Goal: Task Accomplishment & Management: Complete application form

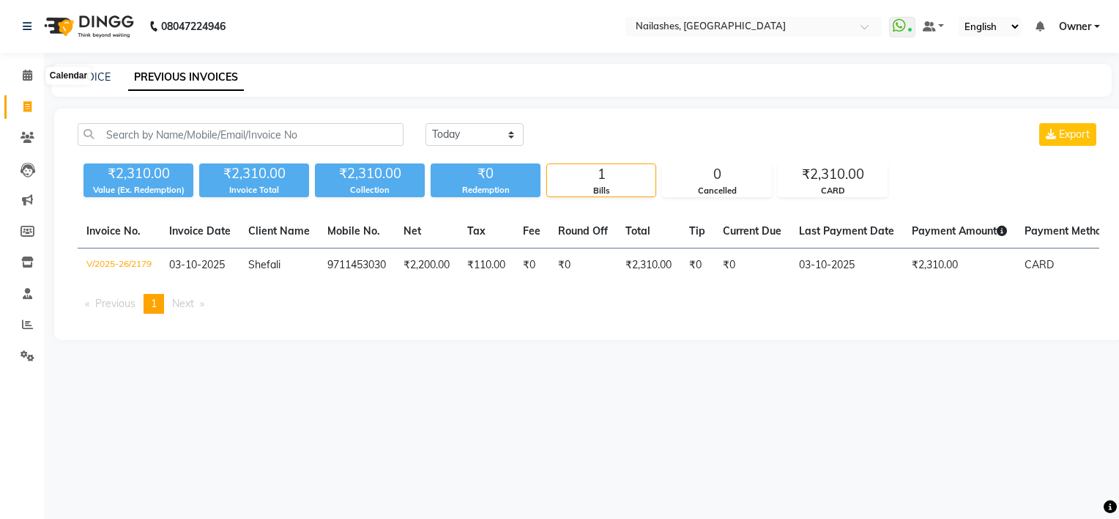
drag, startPoint x: 20, startPoint y: 78, endPoint x: 299, endPoint y: 73, distance: 279.2
click at [299, 73] on div "INVOICE PREVIOUS INVOICES" at bounding box center [572, 77] width 1043 height 15
click at [32, 73] on span at bounding box center [28, 75] width 26 height 17
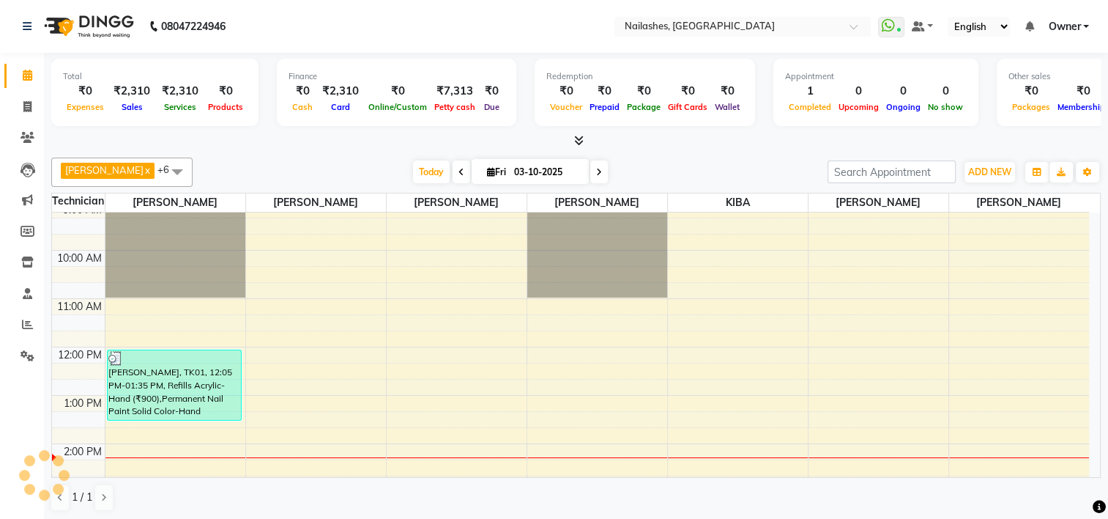
scroll to position [147, 0]
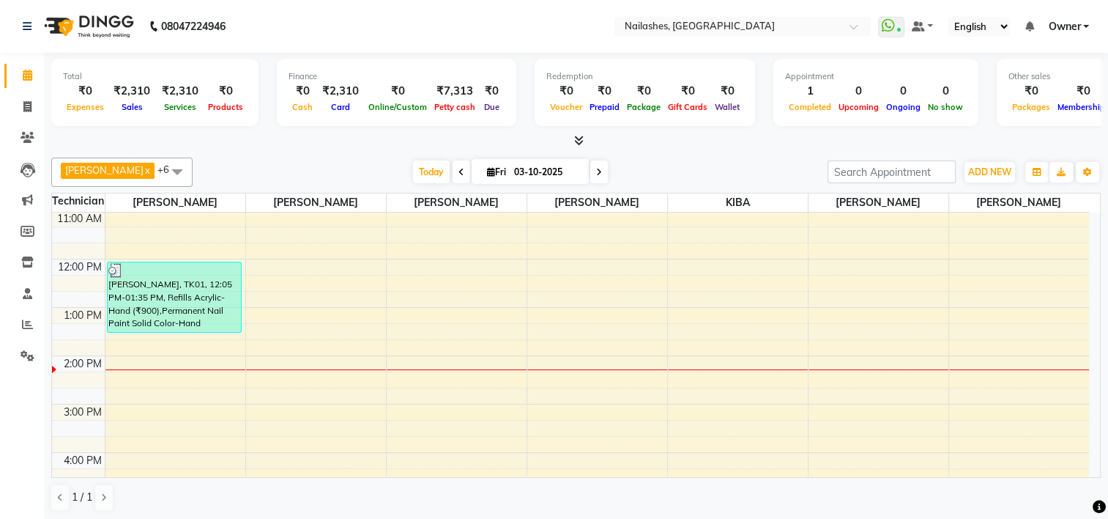
click at [192, 407] on div "8:00 AM 9:00 AM 10:00 AM 11:00 AM 12:00 PM 1:00 PM 2:00 PM 3:00 PM 4:00 PM 5:00…" at bounding box center [570, 380] width 1037 height 628
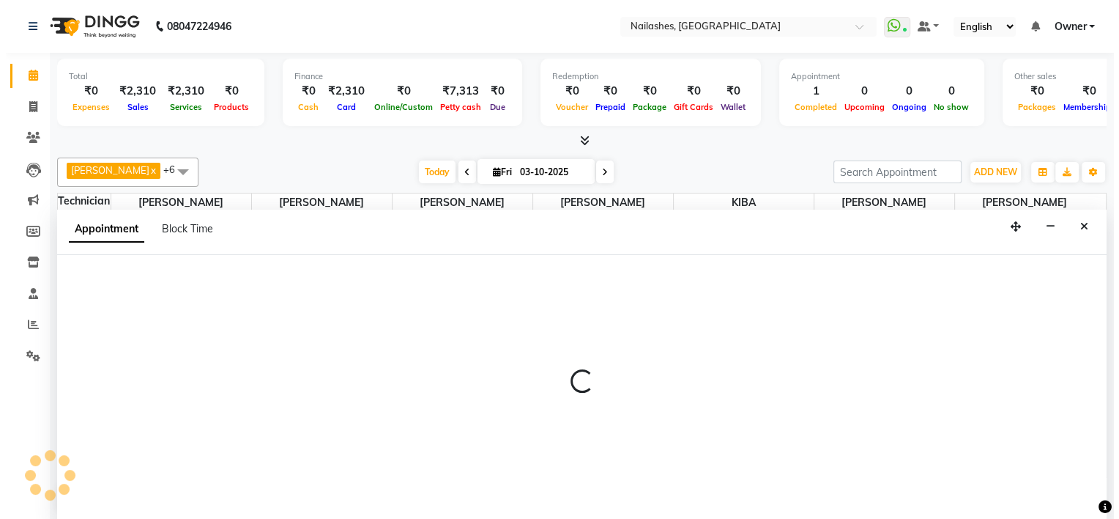
scroll to position [0, 0]
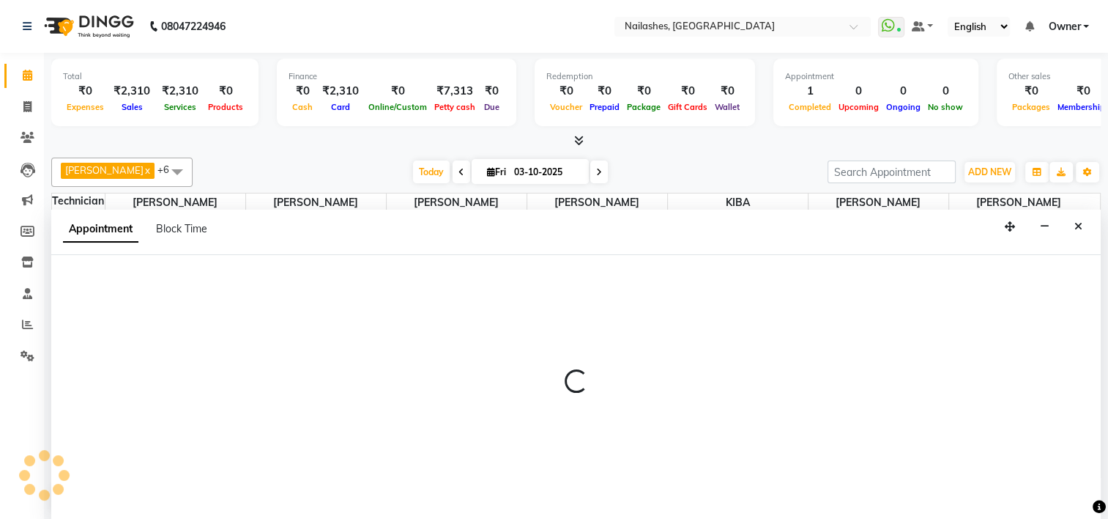
select select "80708"
select select "900"
select select "tentative"
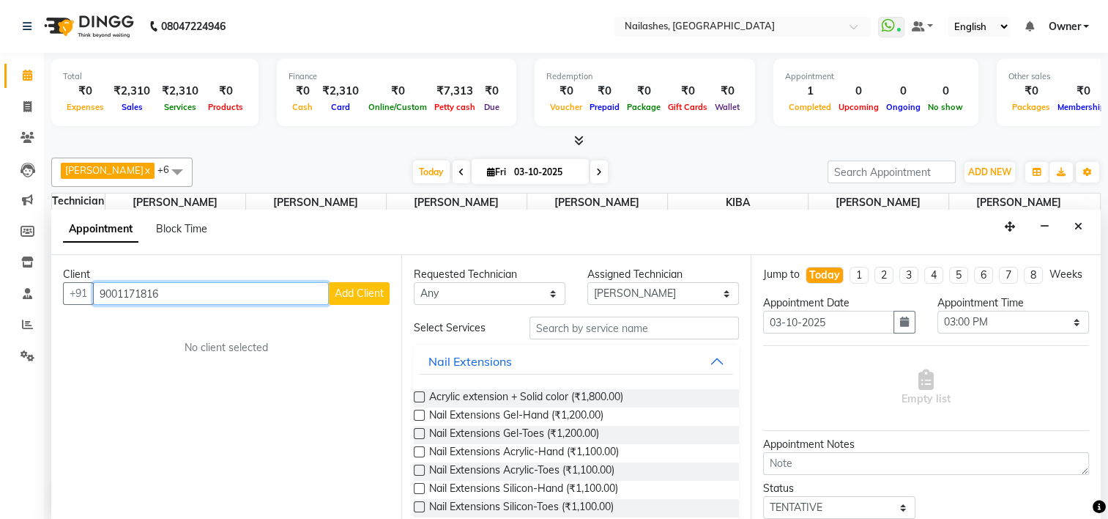
type input "9001171816"
click at [363, 296] on span "Add Client" at bounding box center [359, 292] width 49 height 13
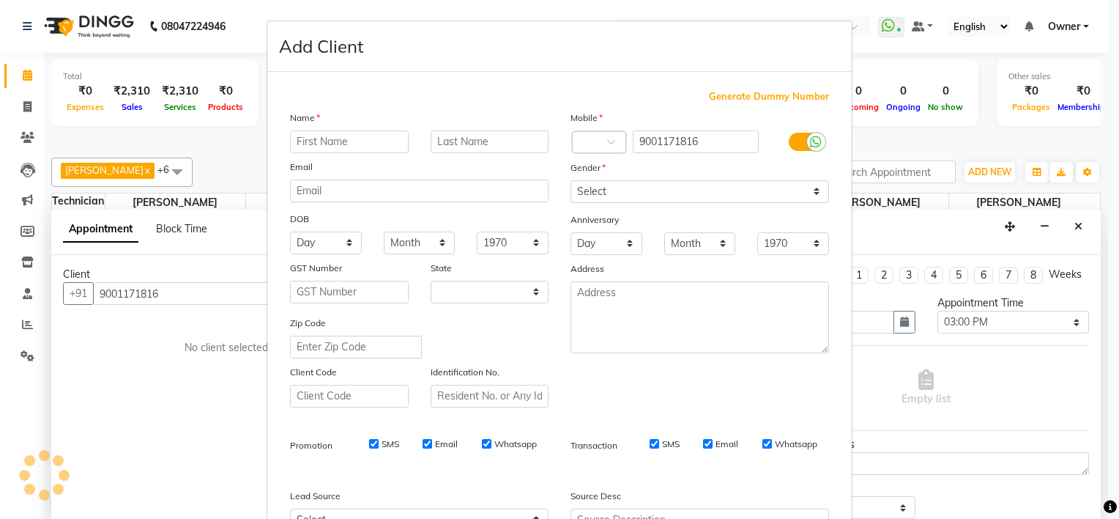
select select "21"
type input "Shreya"
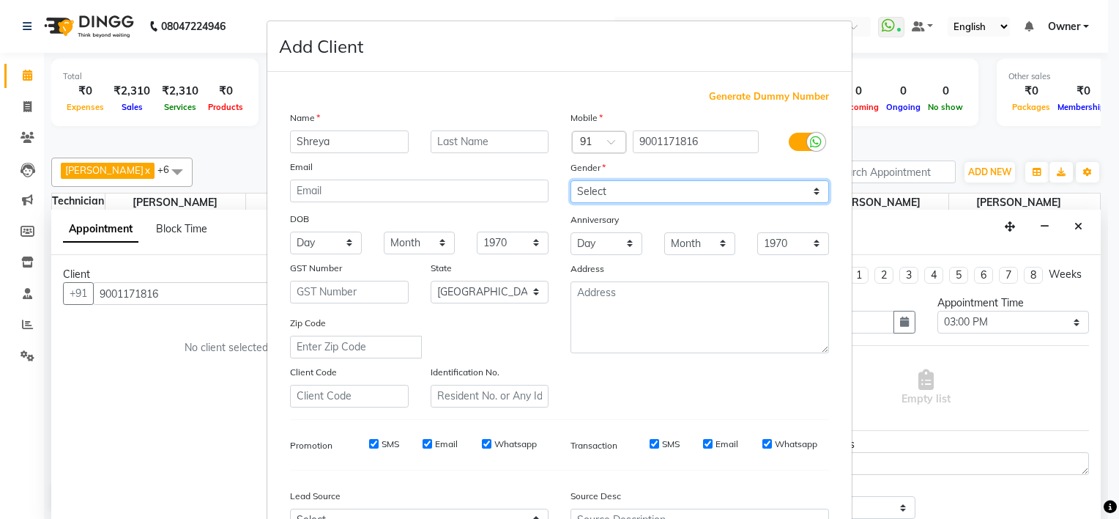
click at [662, 193] on select "Select [DEMOGRAPHIC_DATA] [DEMOGRAPHIC_DATA] Other Prefer Not To Say" at bounding box center [700, 191] width 259 height 23
select select "[DEMOGRAPHIC_DATA]"
click at [571, 181] on select "Select [DEMOGRAPHIC_DATA] [DEMOGRAPHIC_DATA] Other Prefer Not To Say" at bounding box center [700, 191] width 259 height 23
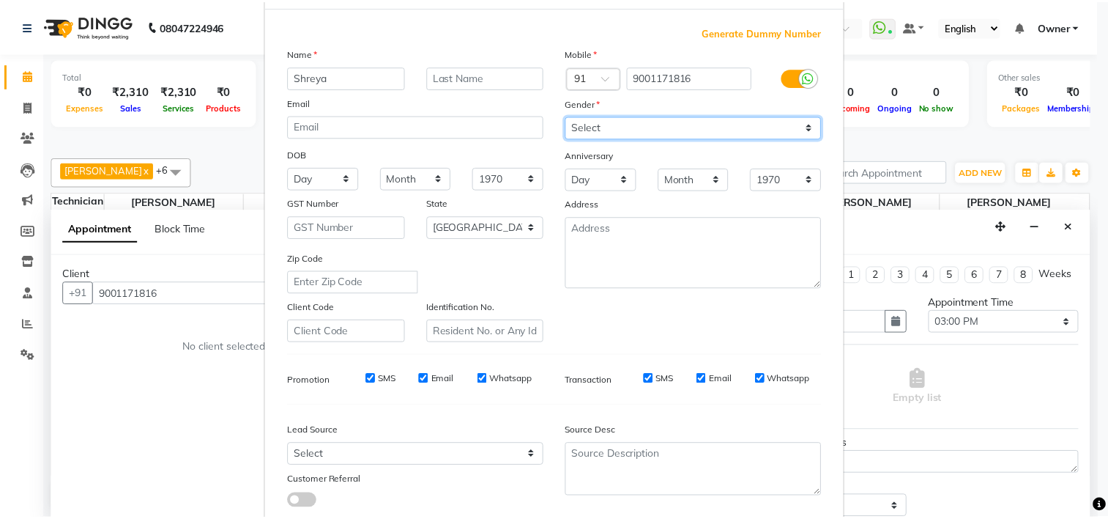
scroll to position [164, 0]
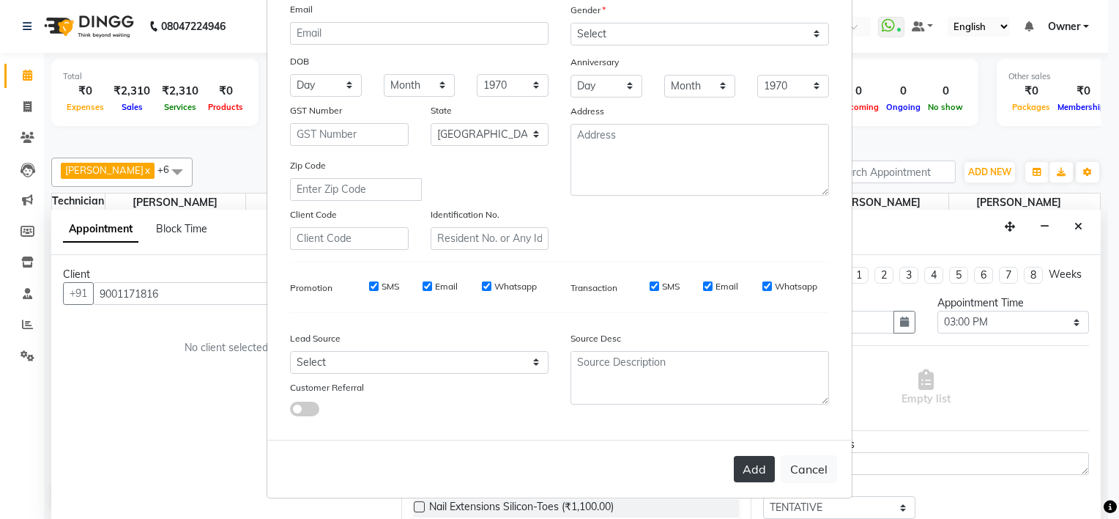
click at [739, 464] on button "Add" at bounding box center [754, 469] width 41 height 26
select select
select select "null"
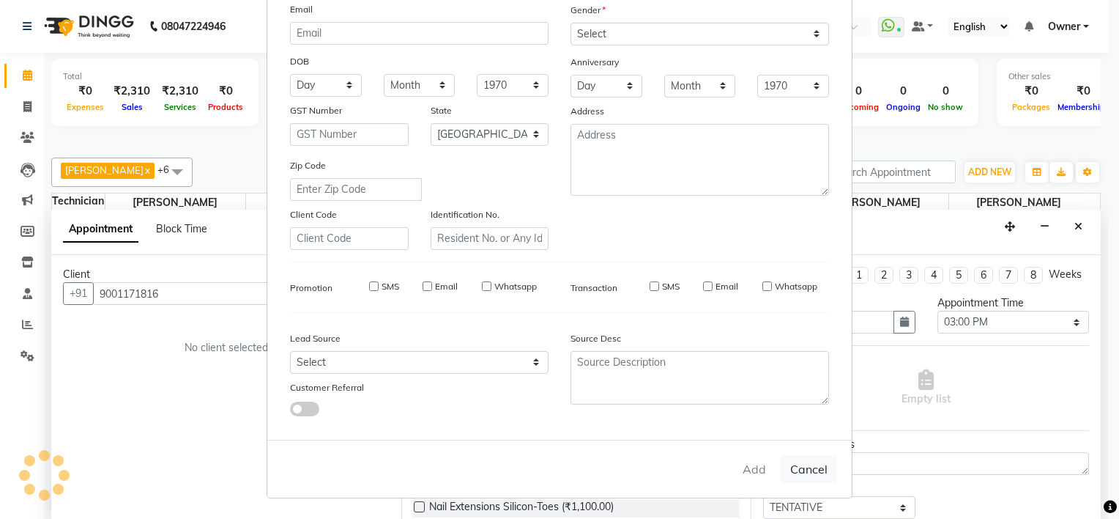
select select
checkbox input "false"
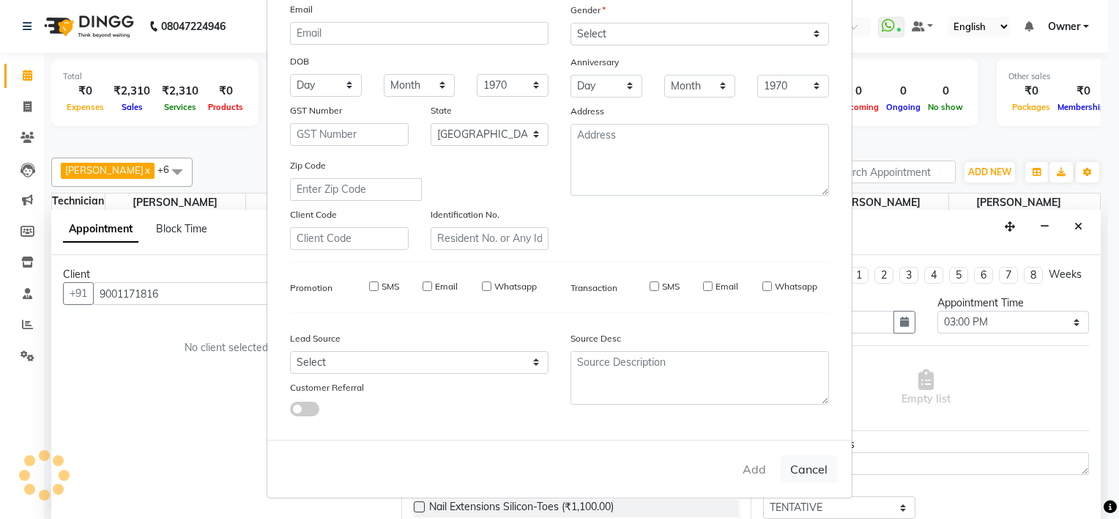
checkbox input "false"
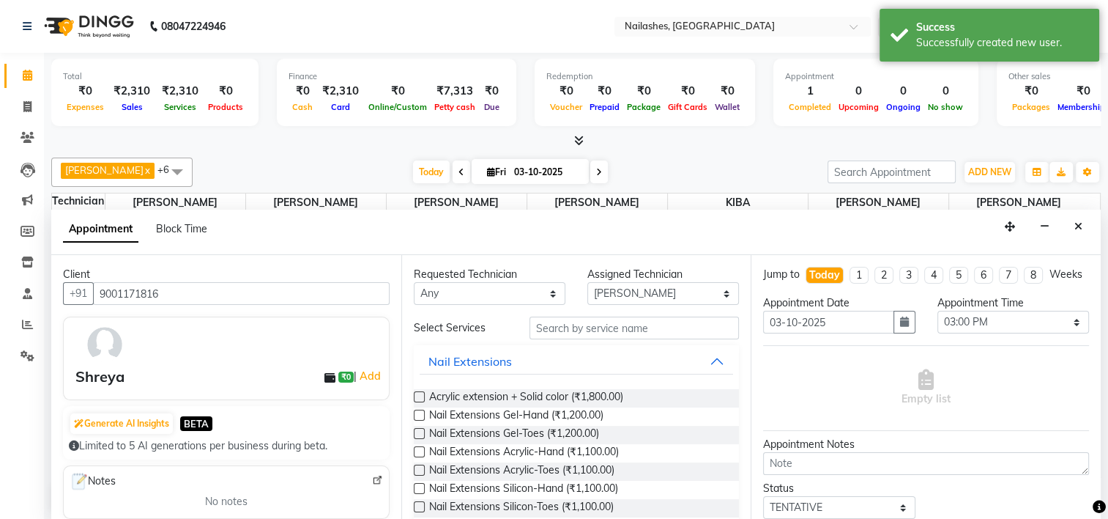
click at [419, 394] on label at bounding box center [419, 396] width 11 height 11
click at [419, 394] on input "checkbox" at bounding box center [419, 398] width 10 height 10
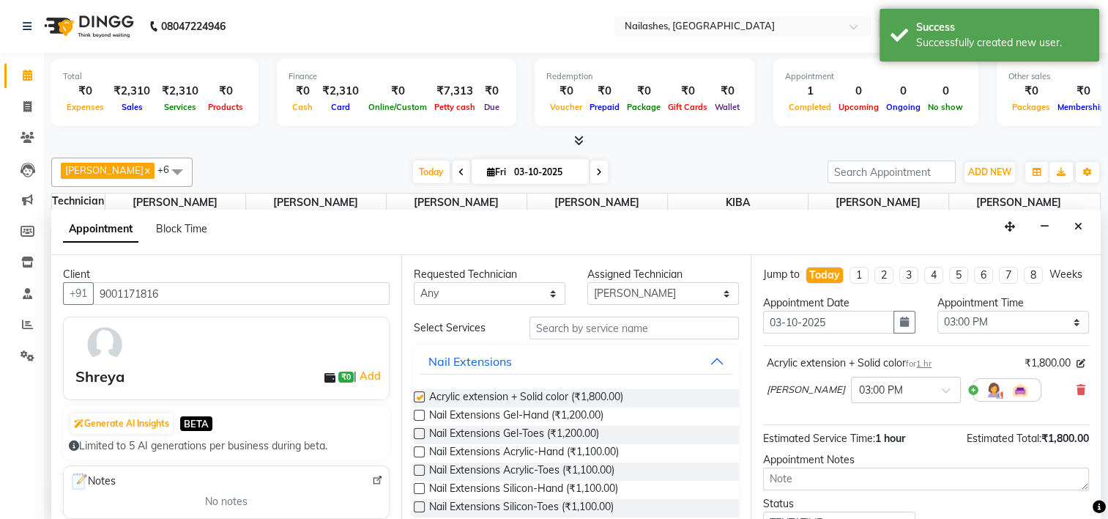
checkbox input "false"
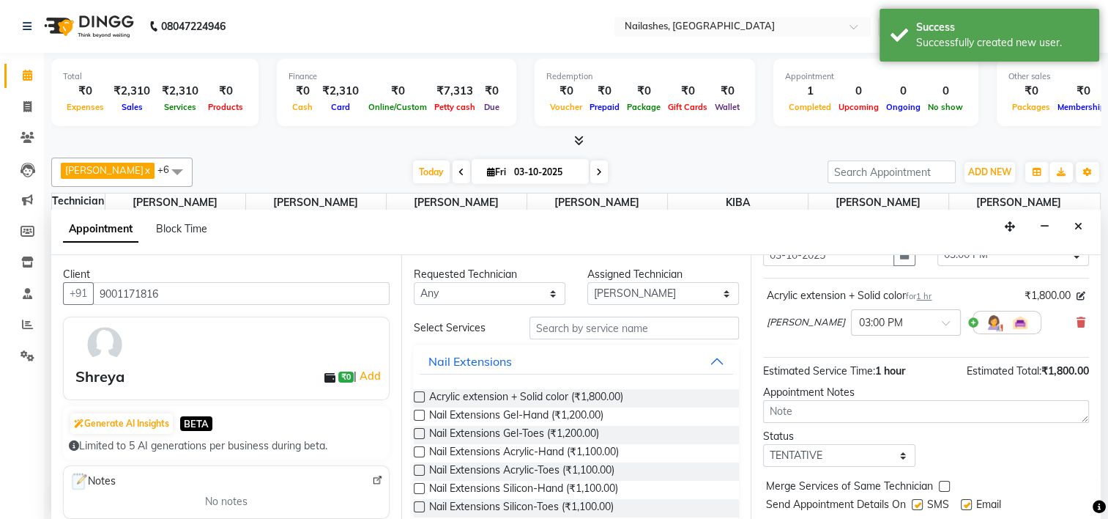
scroll to position [119, 0]
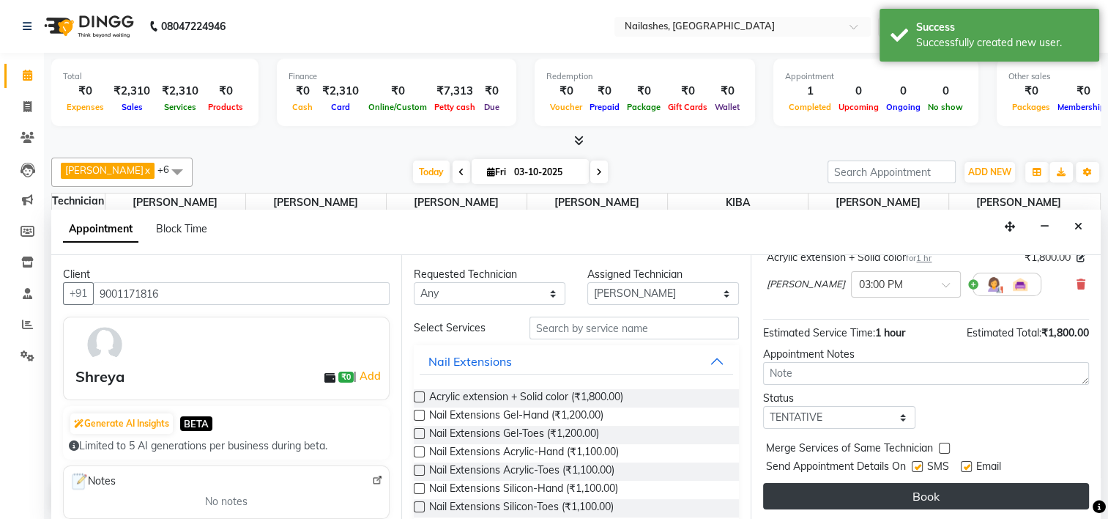
click at [864, 496] on button "Book" at bounding box center [926, 496] width 326 height 26
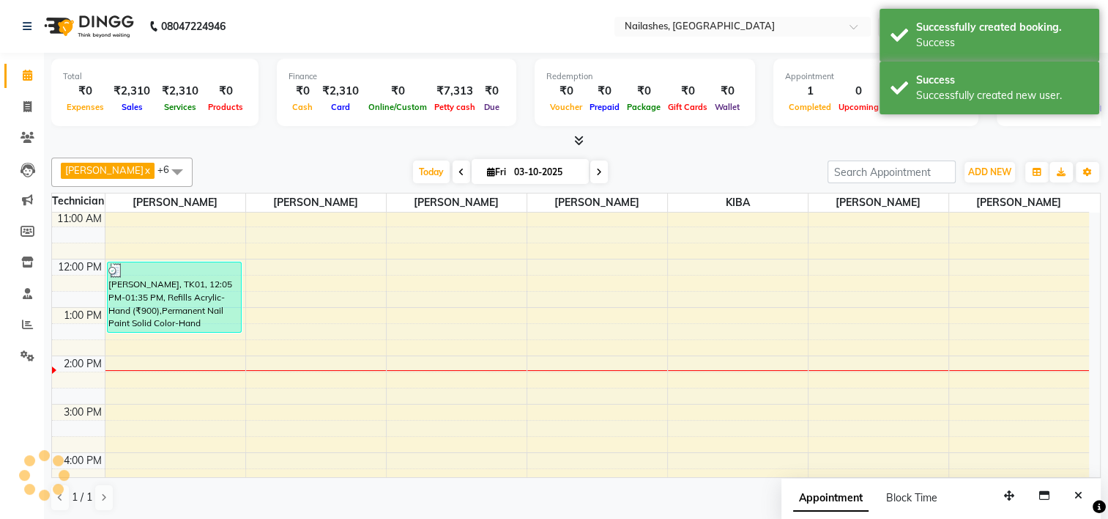
scroll to position [0, 0]
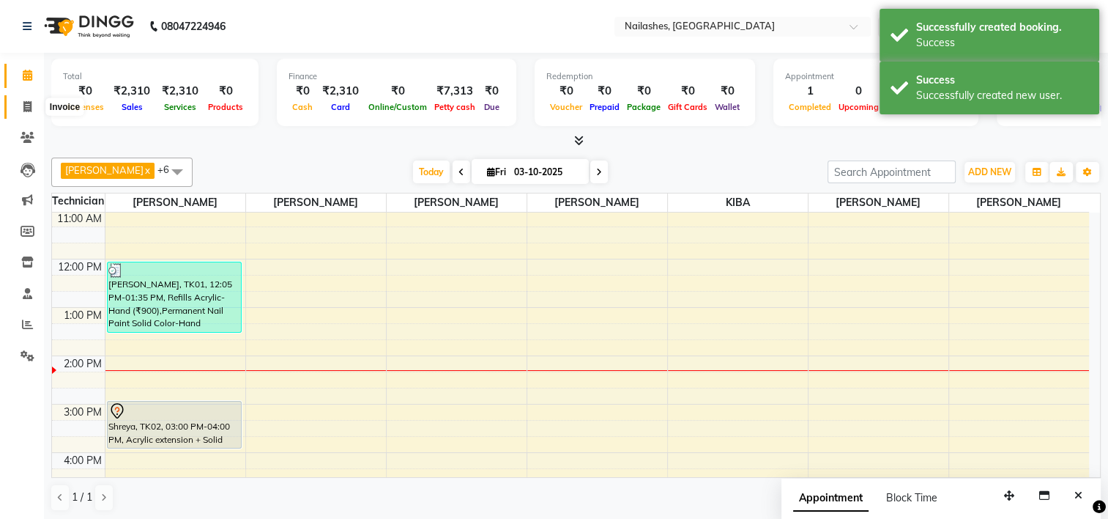
click at [22, 101] on span at bounding box center [28, 107] width 26 height 17
select select "service"
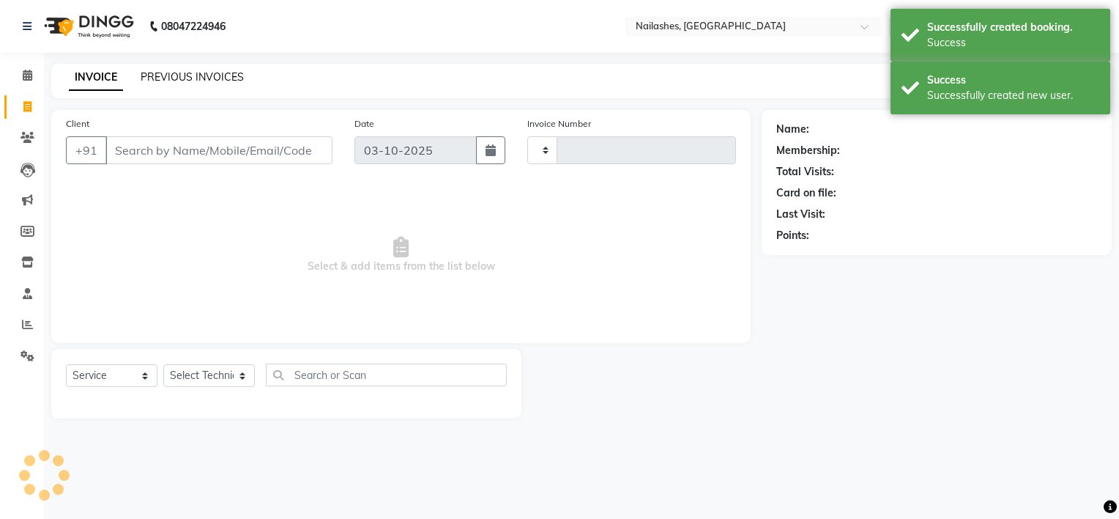
click at [179, 79] on link "PREVIOUS INVOICES" at bounding box center [192, 76] width 103 height 13
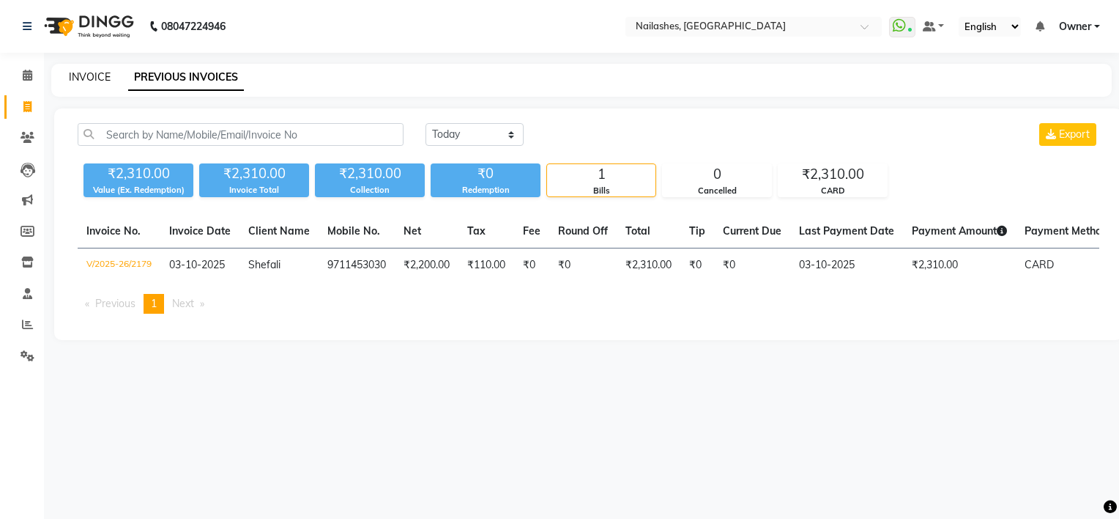
click at [88, 79] on link "INVOICE" at bounding box center [90, 76] width 42 height 13
select select "service"
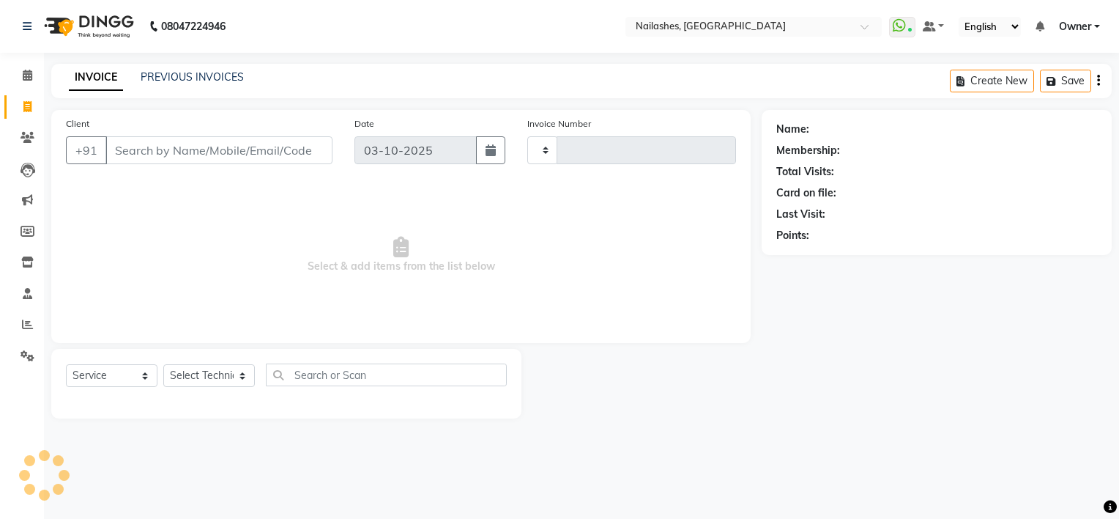
type input "2180"
select select "6579"
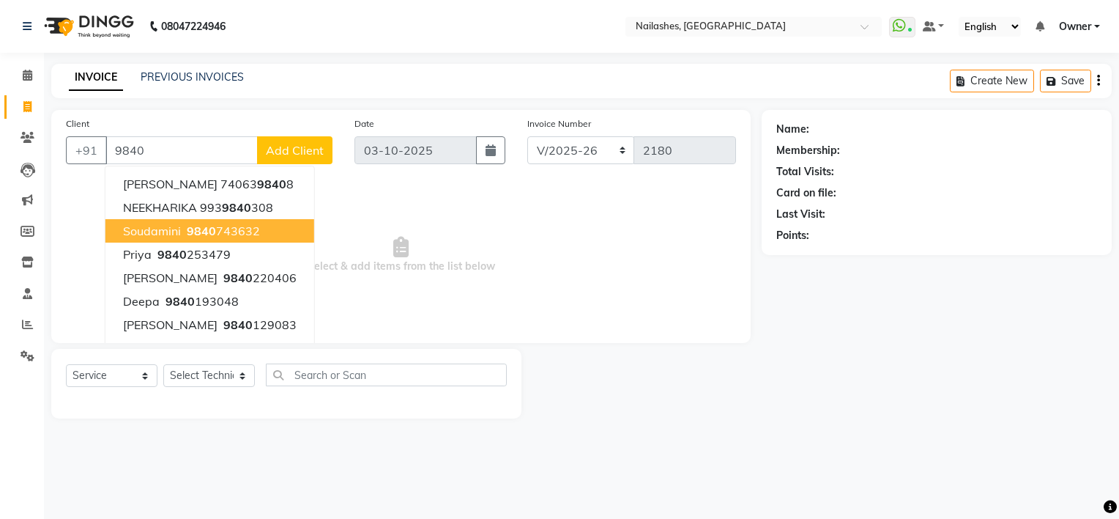
click at [166, 231] on span "soudamini" at bounding box center [152, 230] width 58 height 15
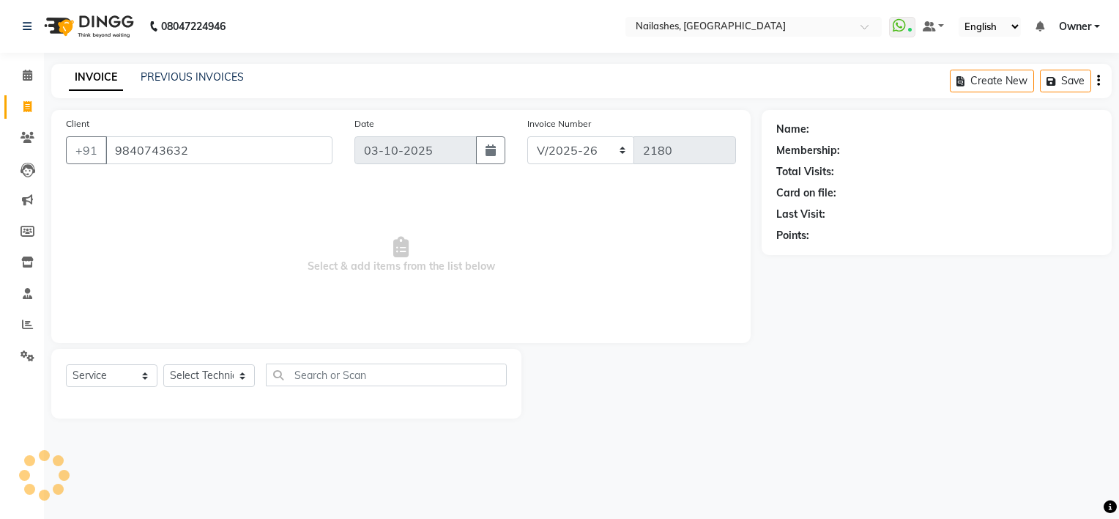
type input "9840743632"
select select "1: Object"
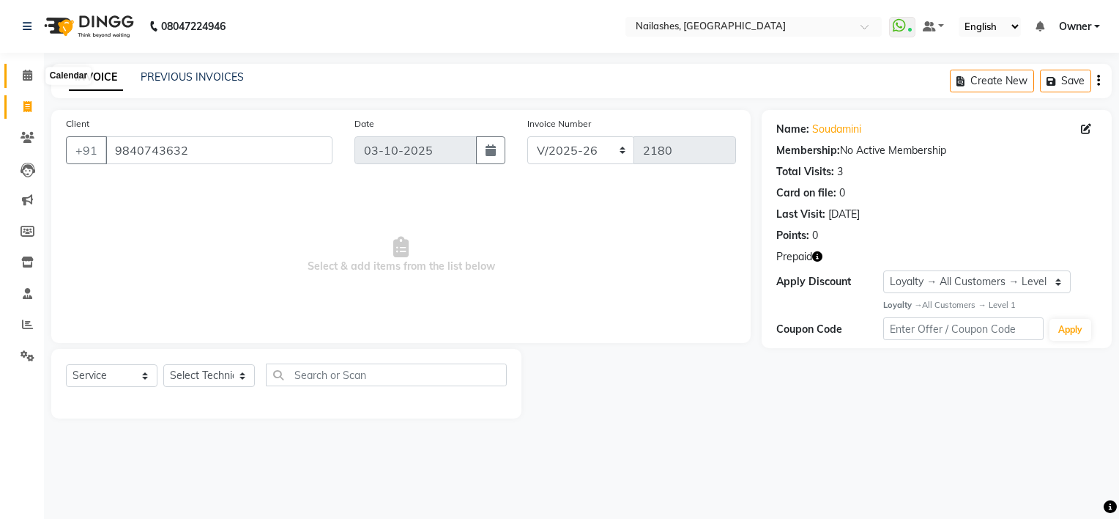
drag, startPoint x: 18, startPoint y: 73, endPoint x: 678, endPoint y: 53, distance: 661.1
click at [18, 73] on span at bounding box center [28, 75] width 26 height 17
click at [235, 375] on select "Select Technician ARISH [PERSON_NAME] [PERSON_NAME] [PERSON_NAME] [PERSON_NAME]…" at bounding box center [209, 375] width 92 height 23
select select "65406"
click at [163, 365] on select "Select Technician ARISH [PERSON_NAME] [PERSON_NAME] [PERSON_NAME] [PERSON_NAME]…" at bounding box center [209, 375] width 92 height 23
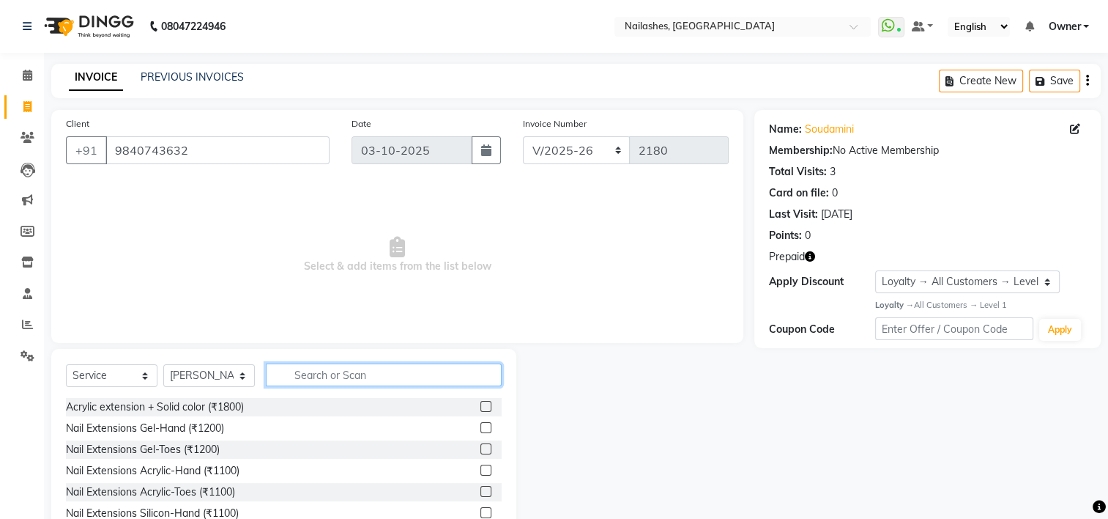
click at [308, 370] on input "text" at bounding box center [384, 374] width 236 height 23
type input "mani"
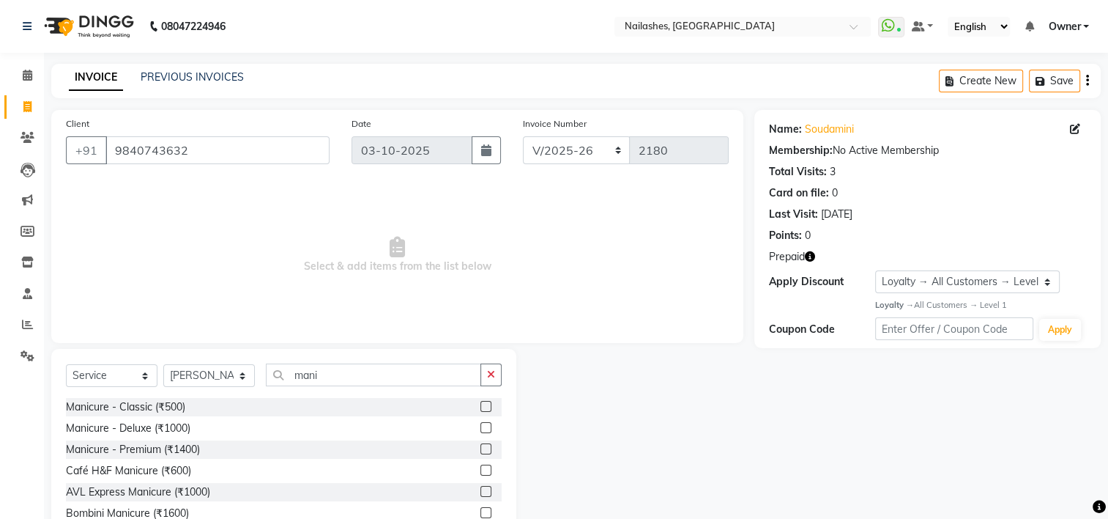
click at [469, 511] on div "Bombini Manicure (₹1600)" at bounding box center [284, 513] width 436 height 18
click at [481, 511] on label at bounding box center [486, 512] width 11 height 11
click at [481, 511] on input "checkbox" at bounding box center [486, 513] width 10 height 10
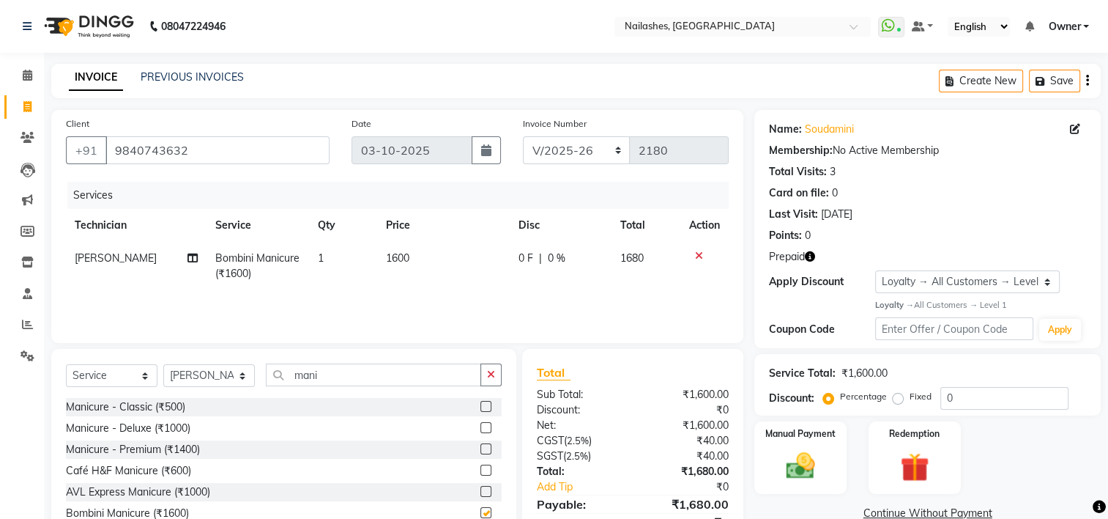
checkbox input "false"
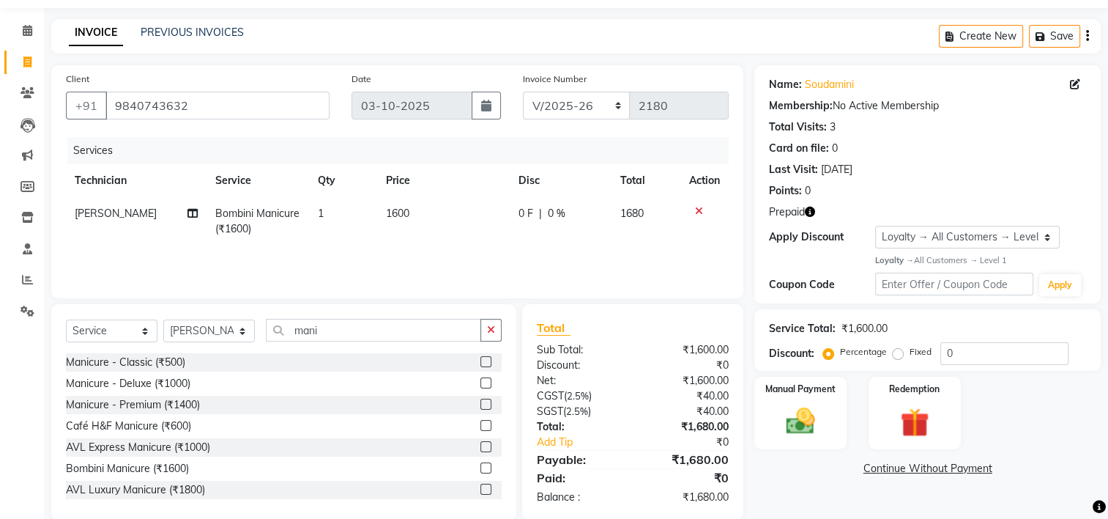
scroll to position [68, 0]
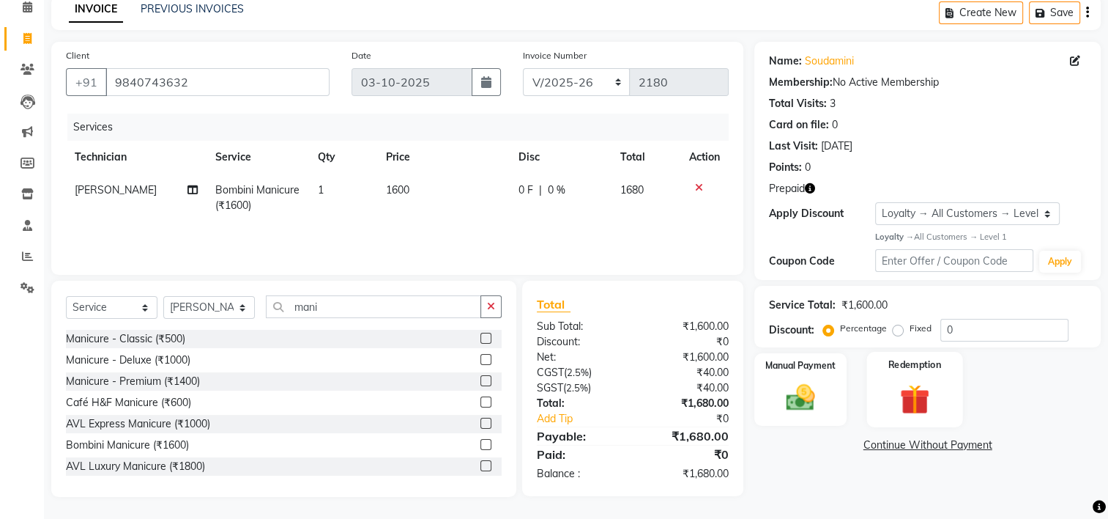
click at [929, 397] on img at bounding box center [914, 398] width 49 height 37
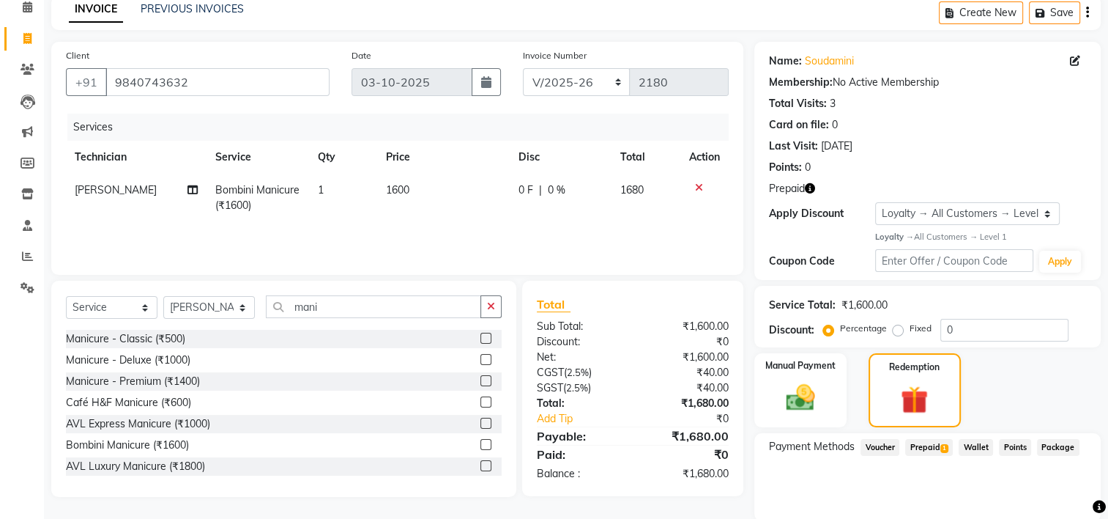
click at [934, 451] on span "Prepaid 1" at bounding box center [929, 447] width 48 height 17
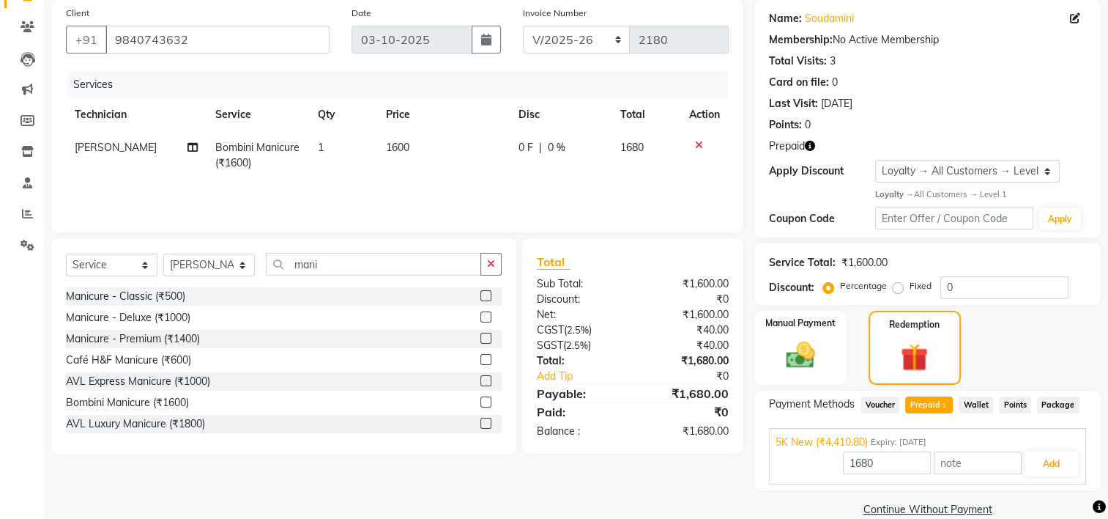
scroll to position [133, 0]
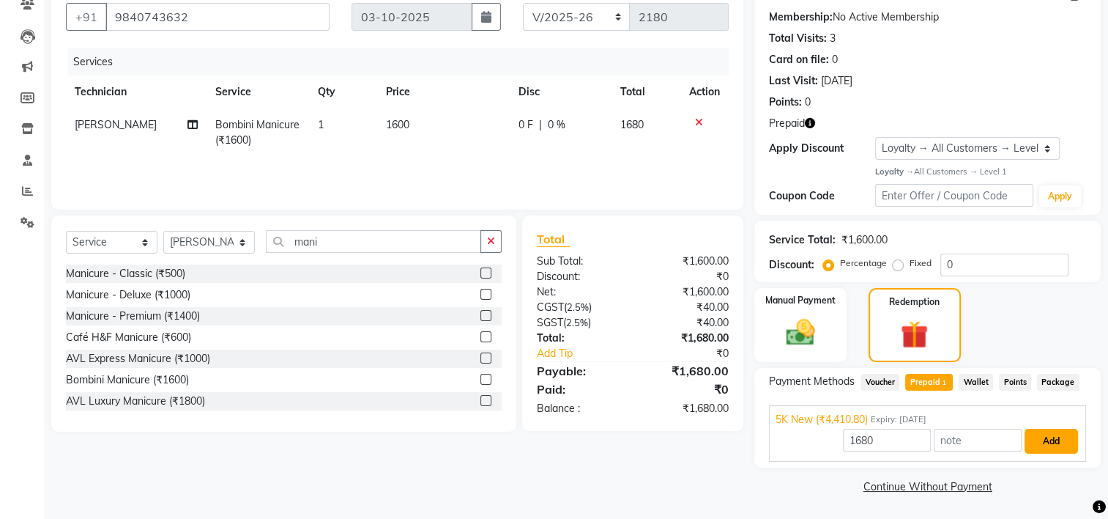
click at [1041, 434] on button "Add" at bounding box center [1051, 441] width 53 height 25
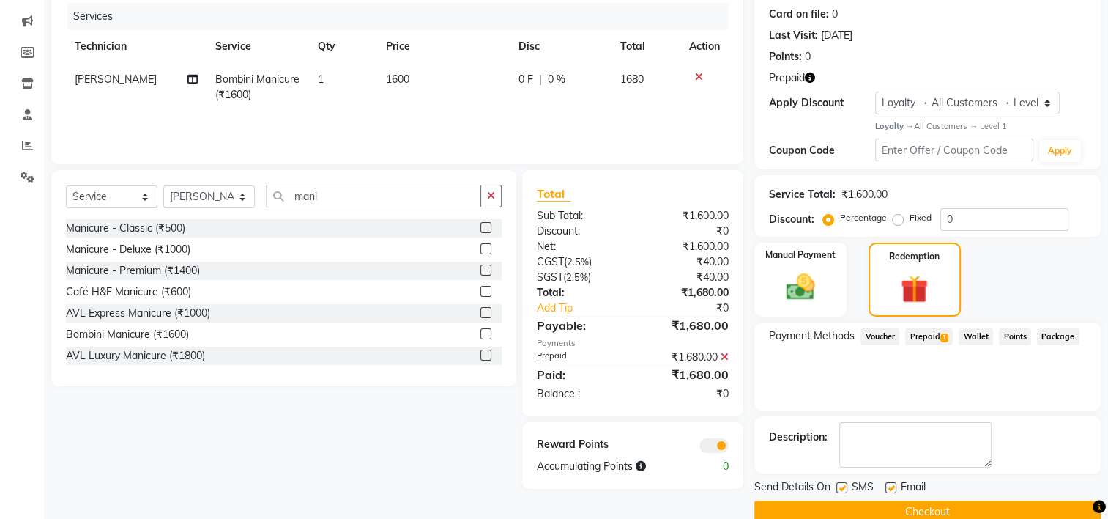
scroll to position [204, 0]
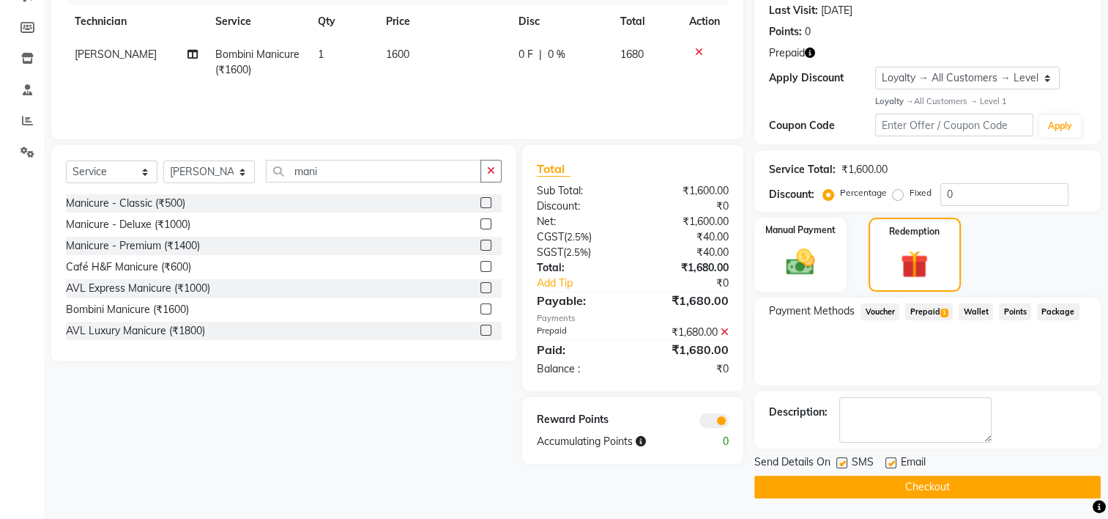
click at [842, 478] on button "Checkout" at bounding box center [928, 486] width 347 height 23
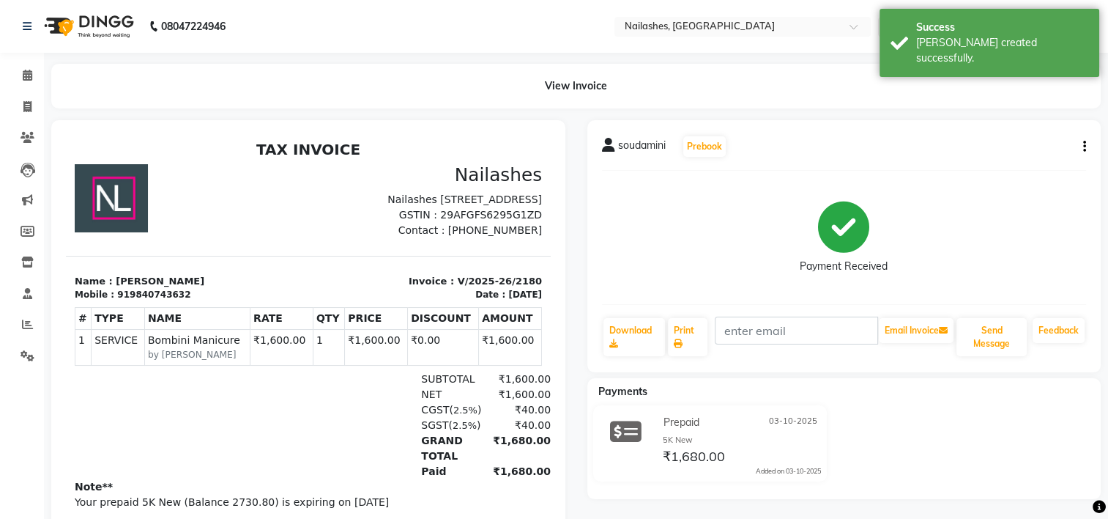
scroll to position [12, 0]
click at [24, 73] on icon at bounding box center [28, 75] width 10 height 11
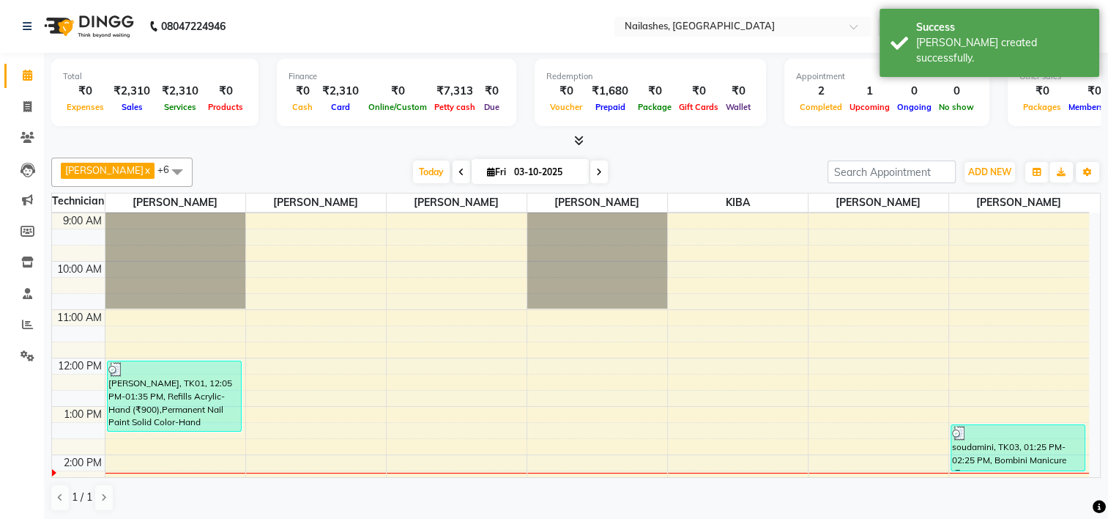
scroll to position [73, 0]
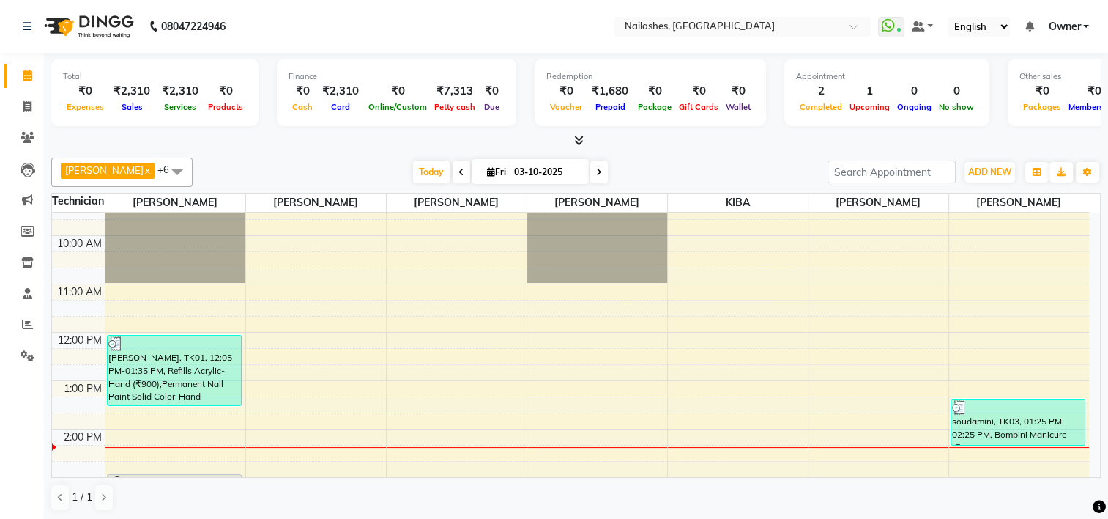
click at [296, 338] on div "8:00 AM 9:00 AM 10:00 AM 11:00 AM 12:00 PM 1:00 PM 2:00 PM 3:00 PM 4:00 PM 5:00…" at bounding box center [570, 453] width 1037 height 628
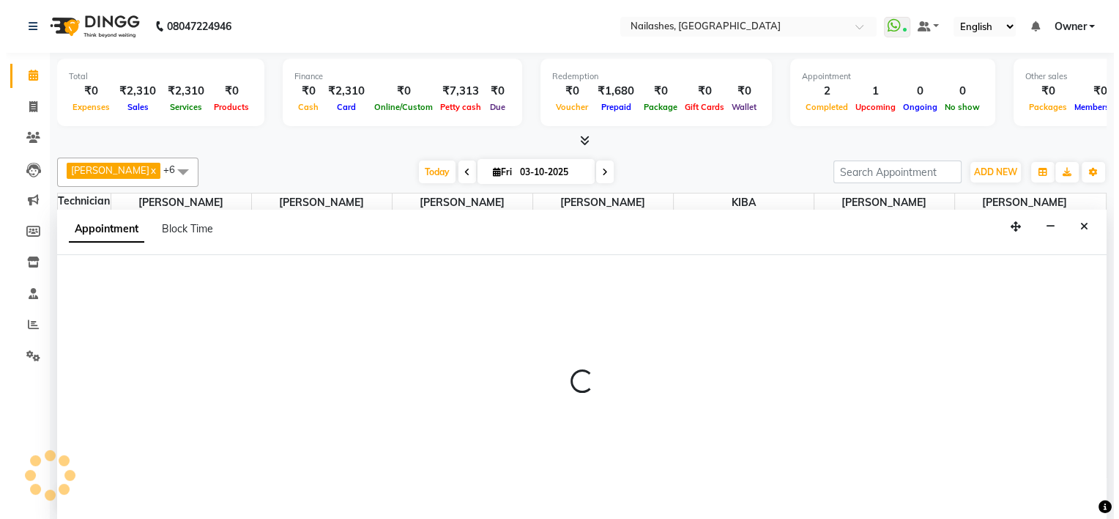
scroll to position [0, 0]
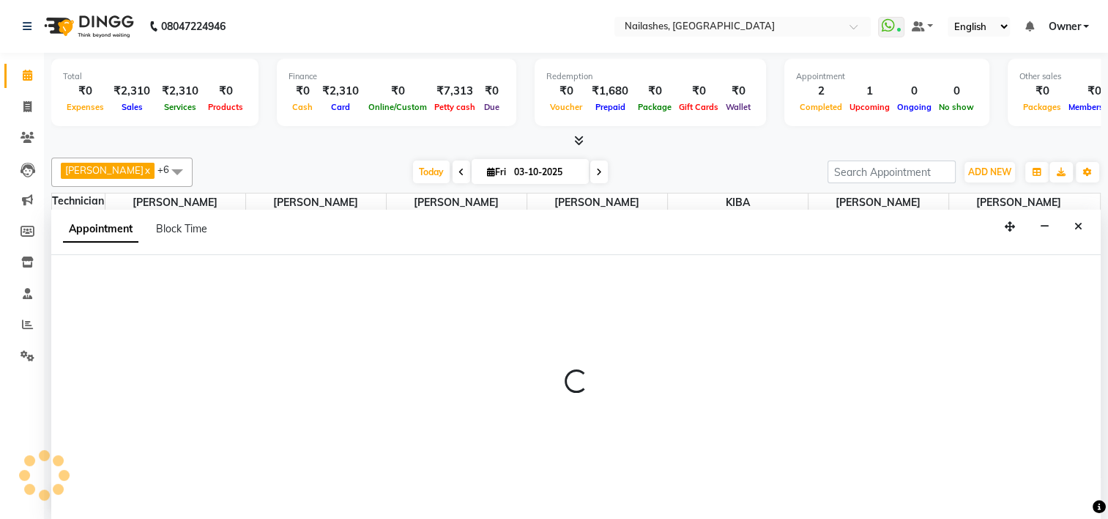
select select "84916"
select select "720"
select select "tentative"
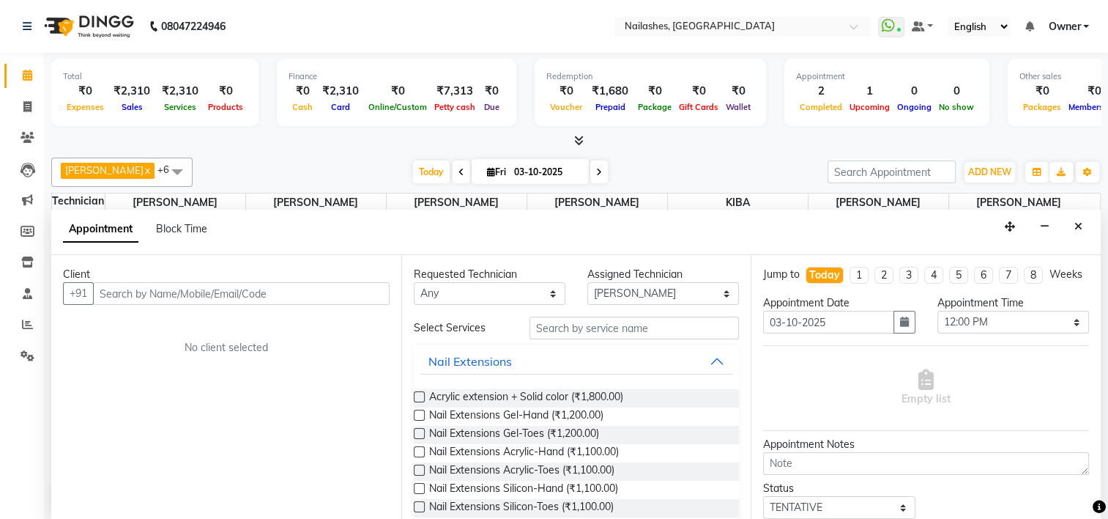
click at [190, 288] on input "text" at bounding box center [241, 293] width 297 height 23
type input "8766450506"
click at [349, 288] on span "Add Client" at bounding box center [359, 292] width 49 height 13
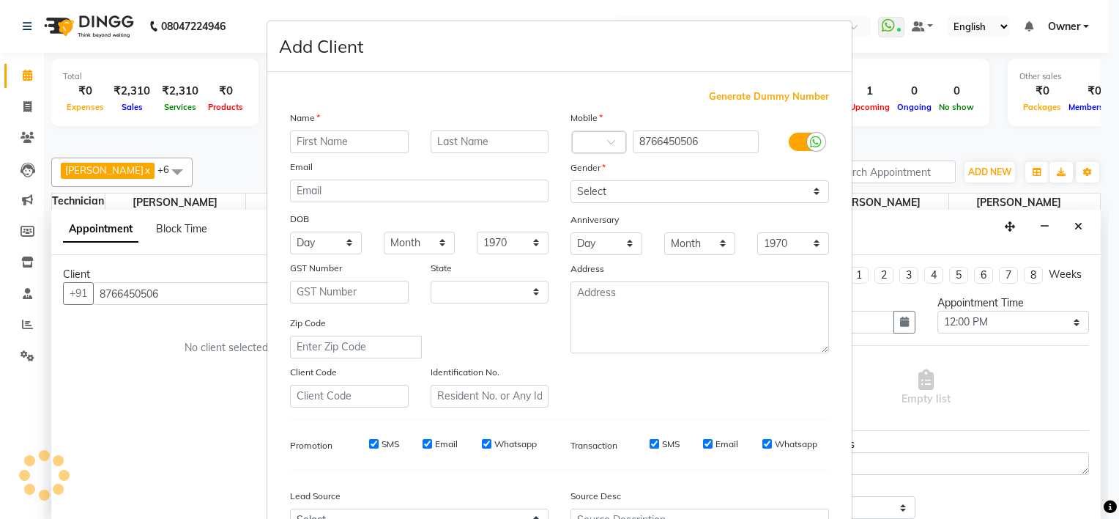
select select "21"
type input "[PERSON_NAME]"
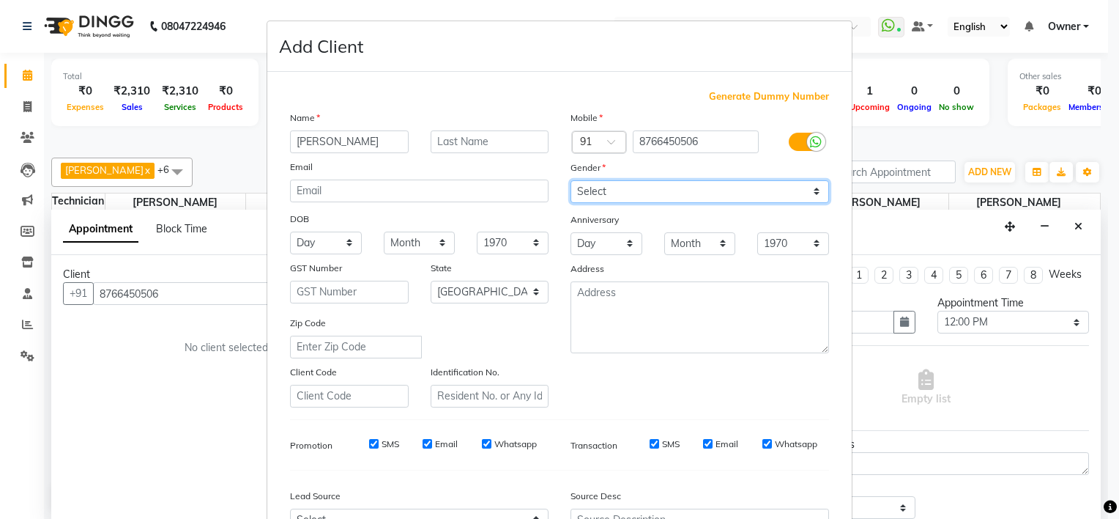
drag, startPoint x: 653, startPoint y: 190, endPoint x: 648, endPoint y: 196, distance: 7.8
click at [653, 190] on select "Select [DEMOGRAPHIC_DATA] [DEMOGRAPHIC_DATA] Other Prefer Not To Say" at bounding box center [700, 191] width 259 height 23
select select "[DEMOGRAPHIC_DATA]"
click at [571, 181] on select "Select [DEMOGRAPHIC_DATA] [DEMOGRAPHIC_DATA] Other Prefer Not To Say" at bounding box center [700, 191] width 259 height 23
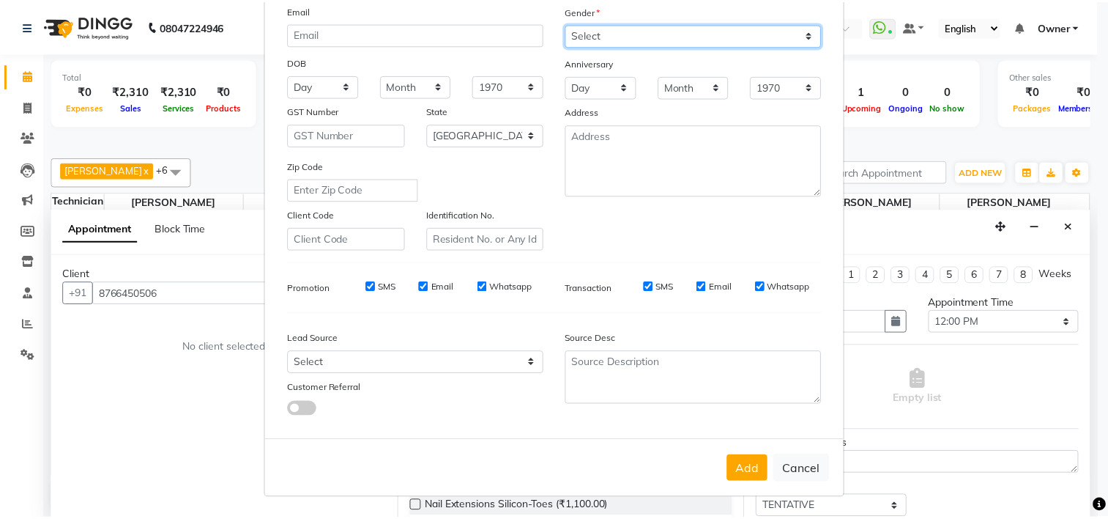
scroll to position [164, 0]
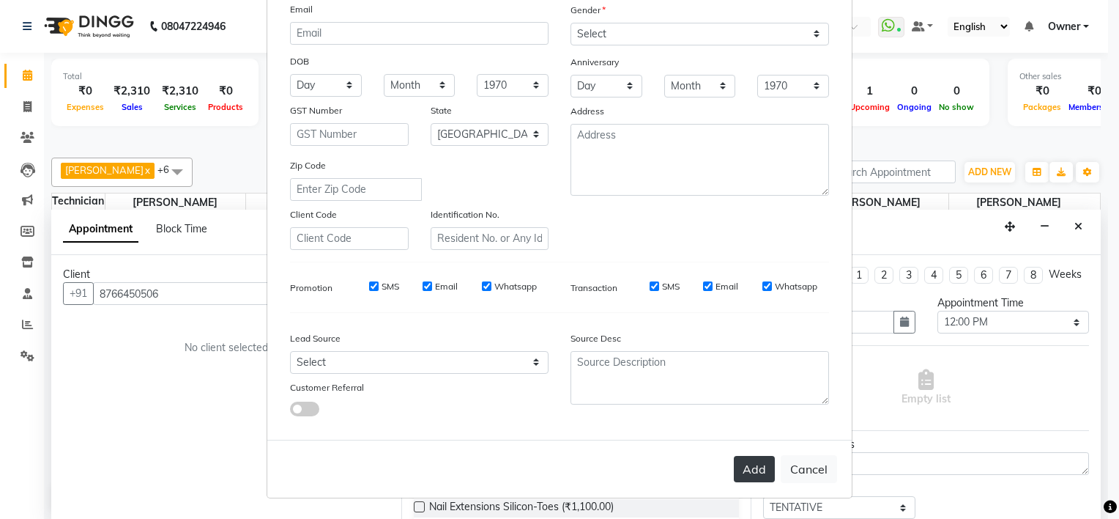
click at [747, 471] on button "Add" at bounding box center [754, 469] width 41 height 26
select select
select select "null"
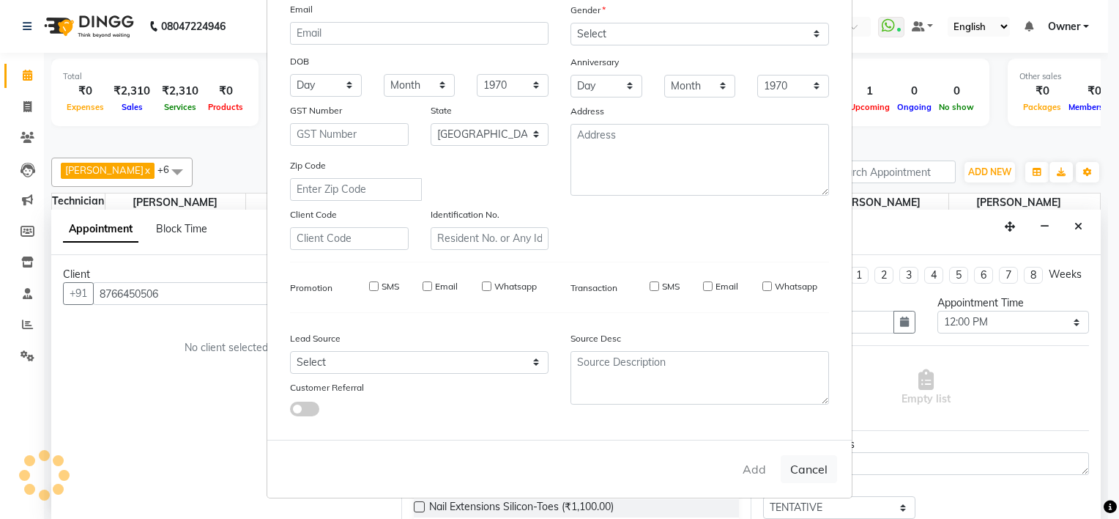
select select
checkbox input "false"
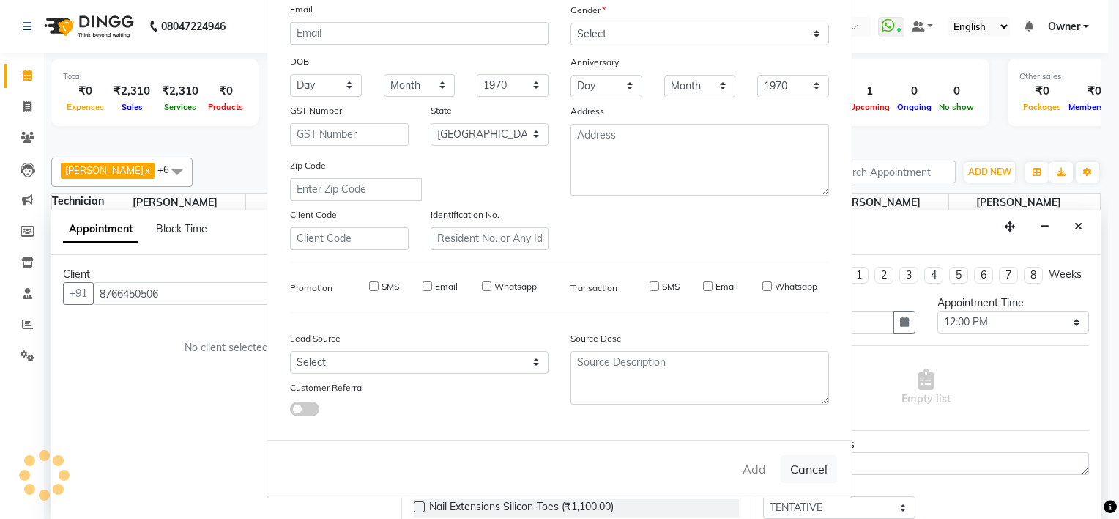
checkbox input "false"
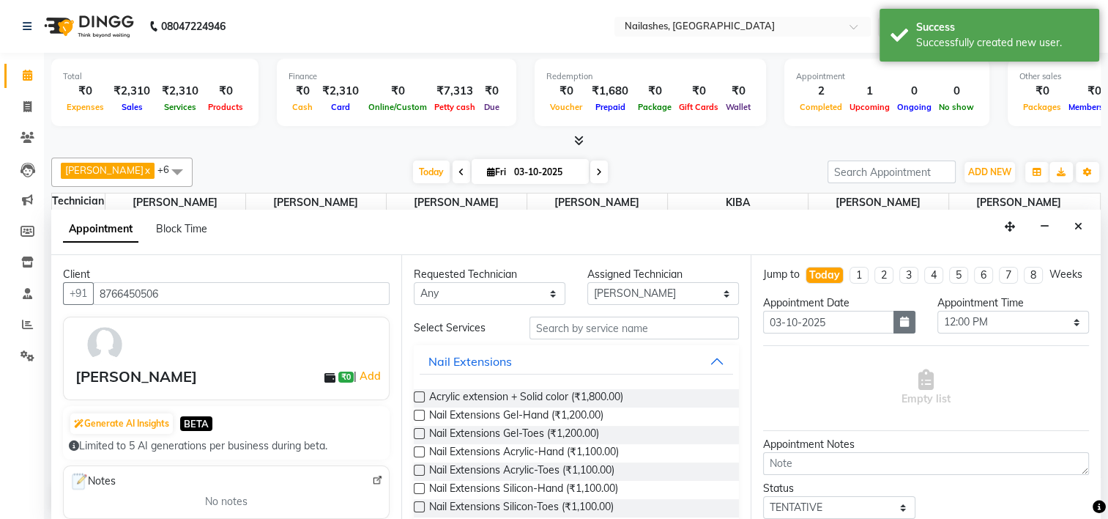
click at [900, 327] on icon "button" at bounding box center [904, 321] width 9 height 10
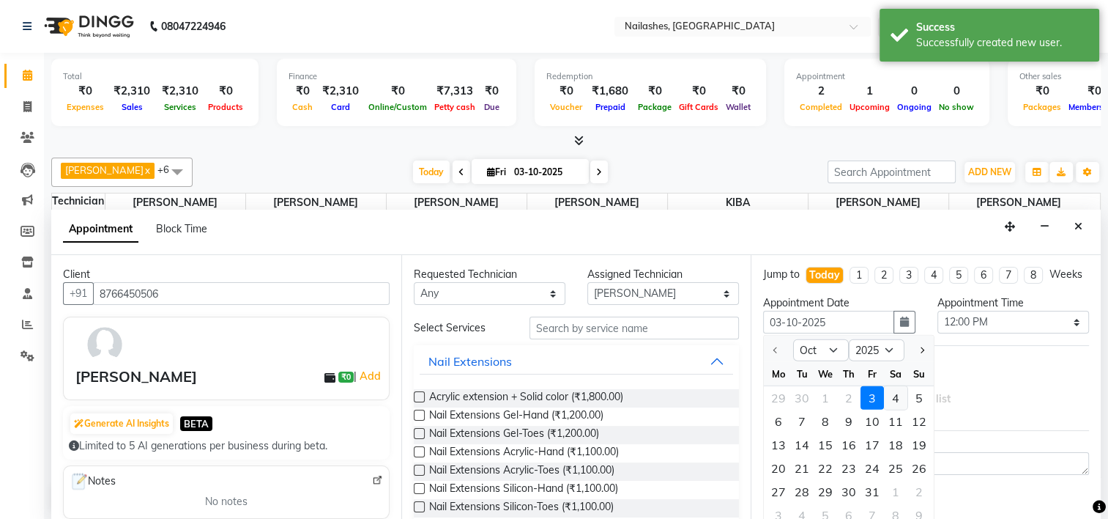
click at [902, 404] on div "4" at bounding box center [895, 397] width 23 height 23
type input "04-10-2025"
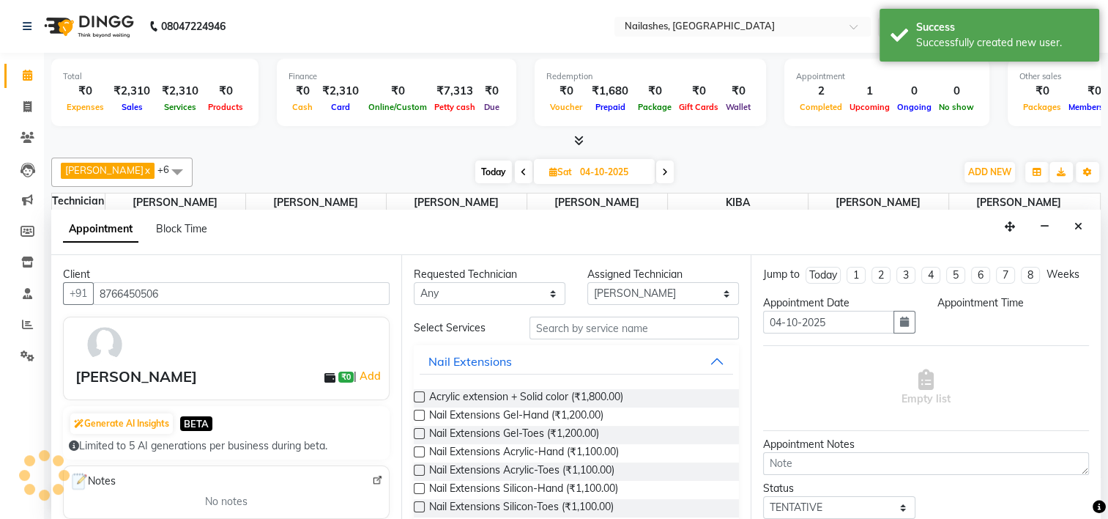
scroll to position [0, 0]
select select "720"
click at [422, 396] on label at bounding box center [419, 396] width 11 height 11
click at [422, 396] on input "checkbox" at bounding box center [419, 398] width 10 height 10
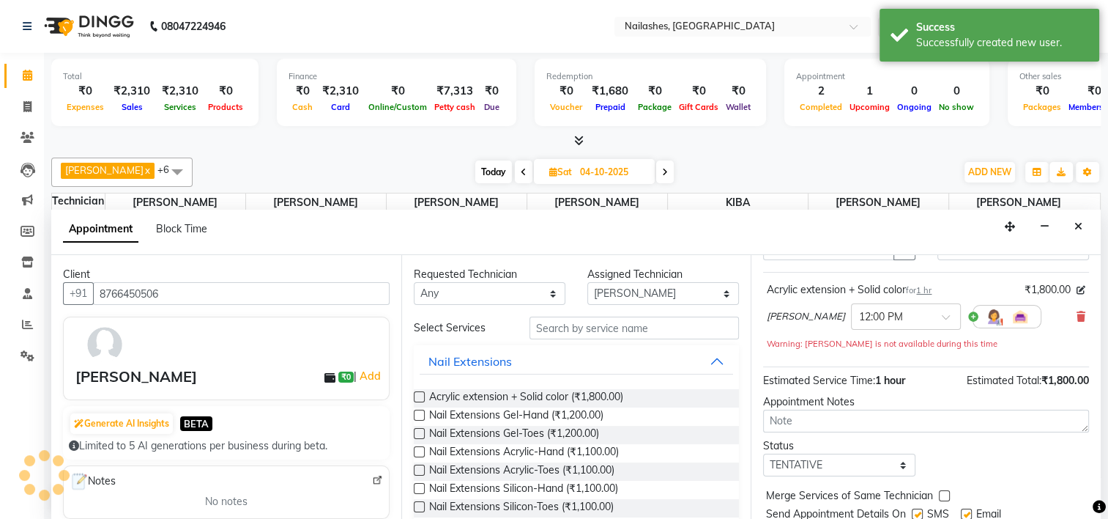
checkbox input "false"
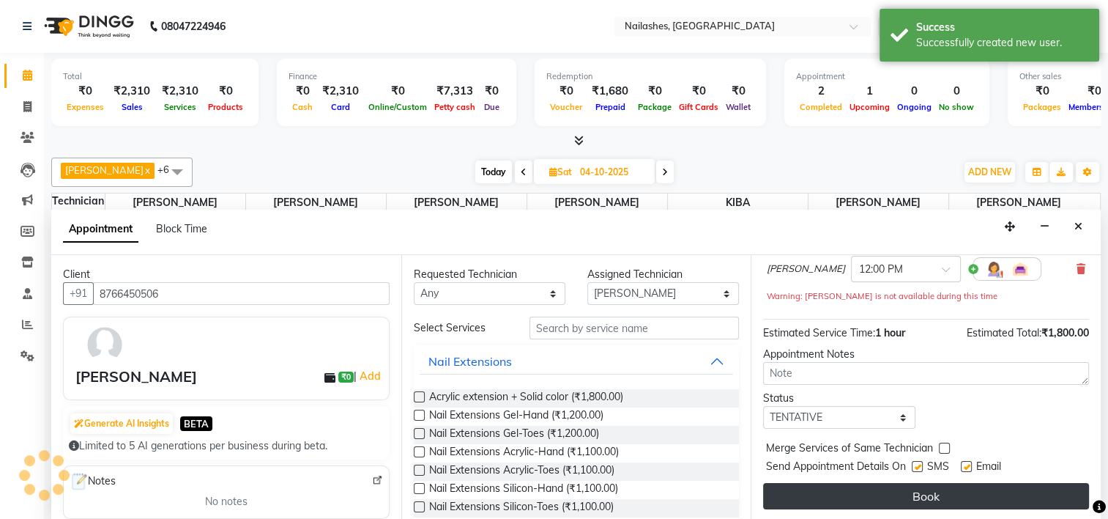
click at [908, 503] on button "Book" at bounding box center [926, 496] width 326 height 26
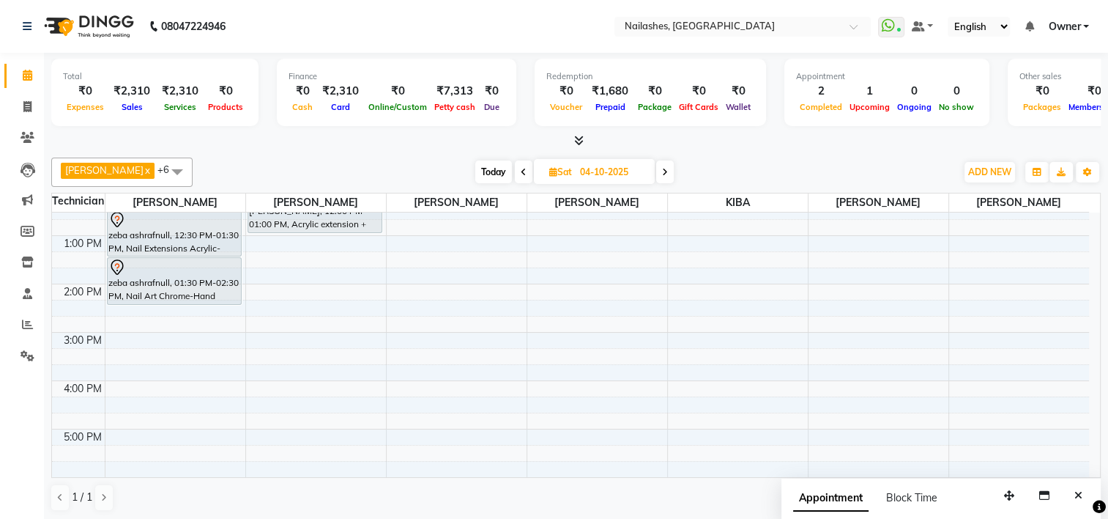
scroll to position [141, 0]
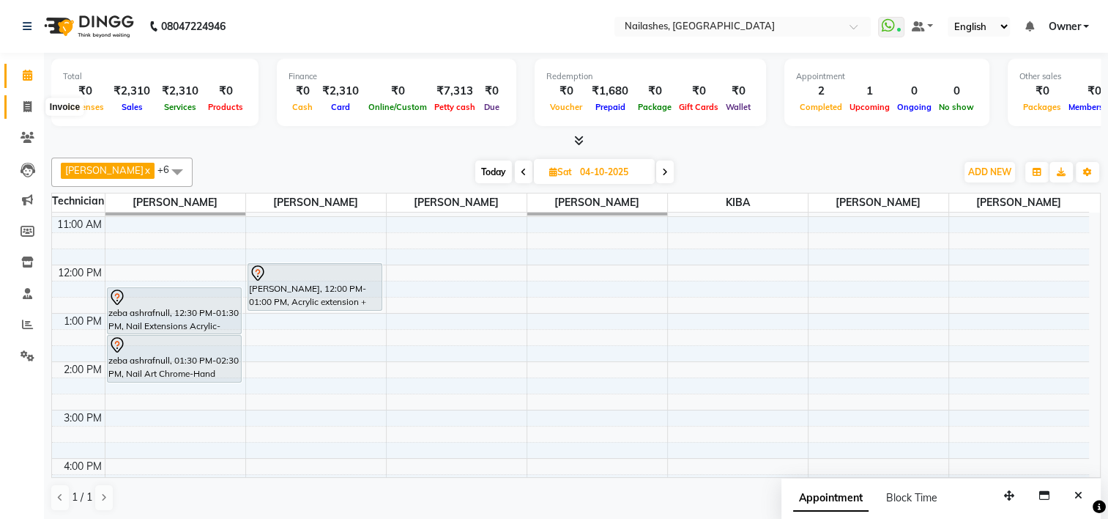
click at [19, 103] on span at bounding box center [28, 107] width 26 height 17
select select "service"
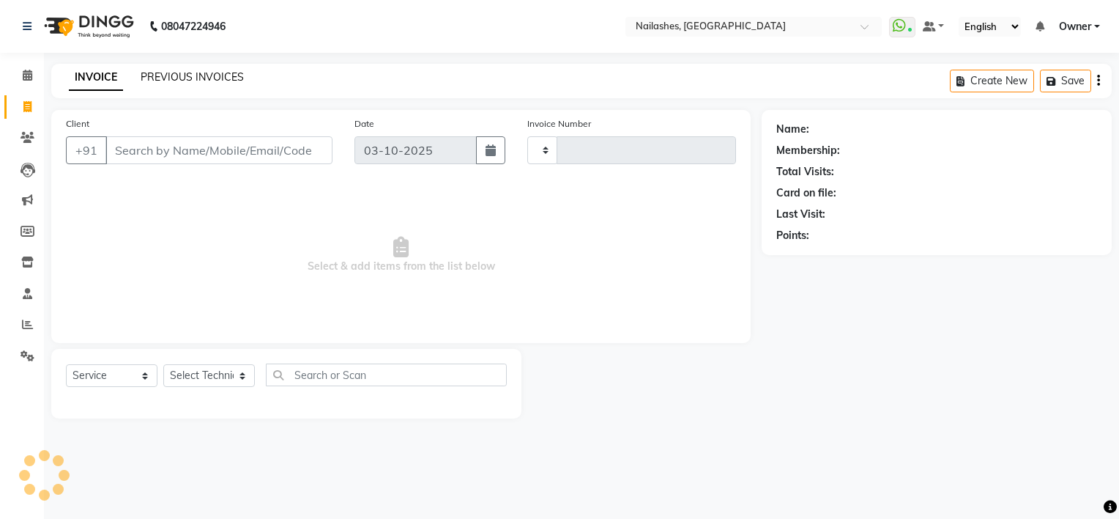
type input "2181"
click at [220, 83] on link "PREVIOUS INVOICES" at bounding box center [192, 76] width 103 height 13
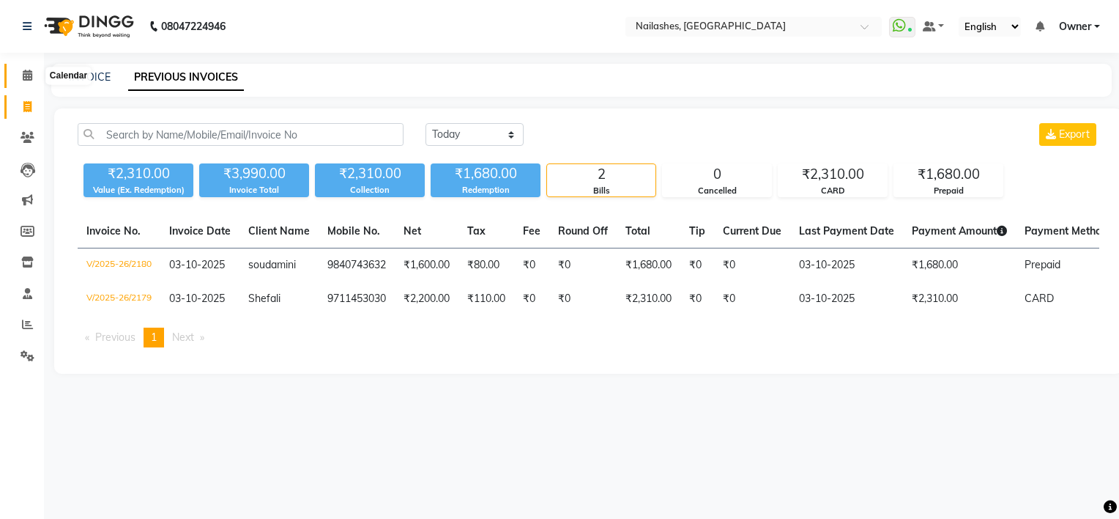
click at [32, 70] on icon at bounding box center [28, 75] width 10 height 11
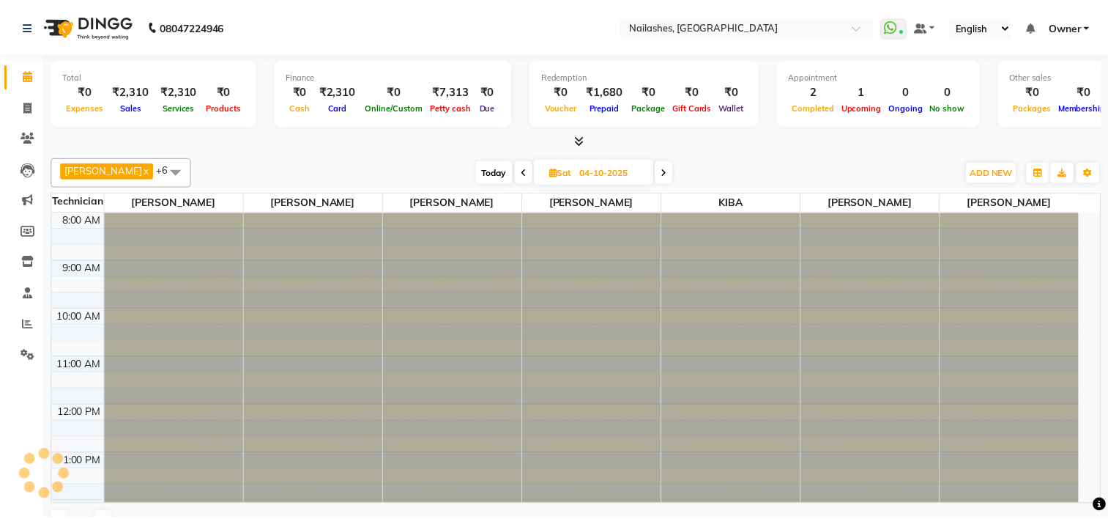
scroll to position [289, 0]
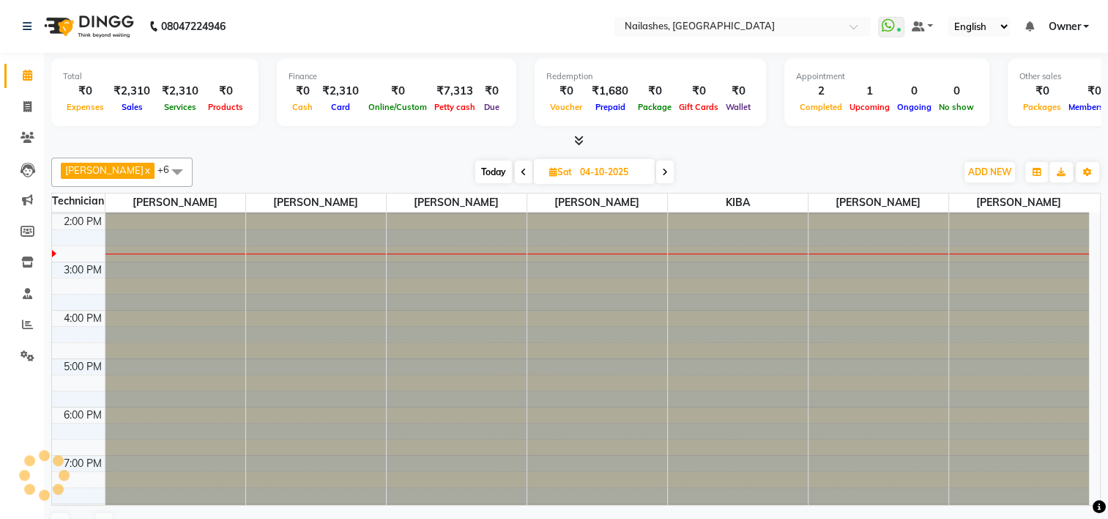
click at [485, 170] on span "Today" at bounding box center [493, 171] width 37 height 23
type input "03-10-2025"
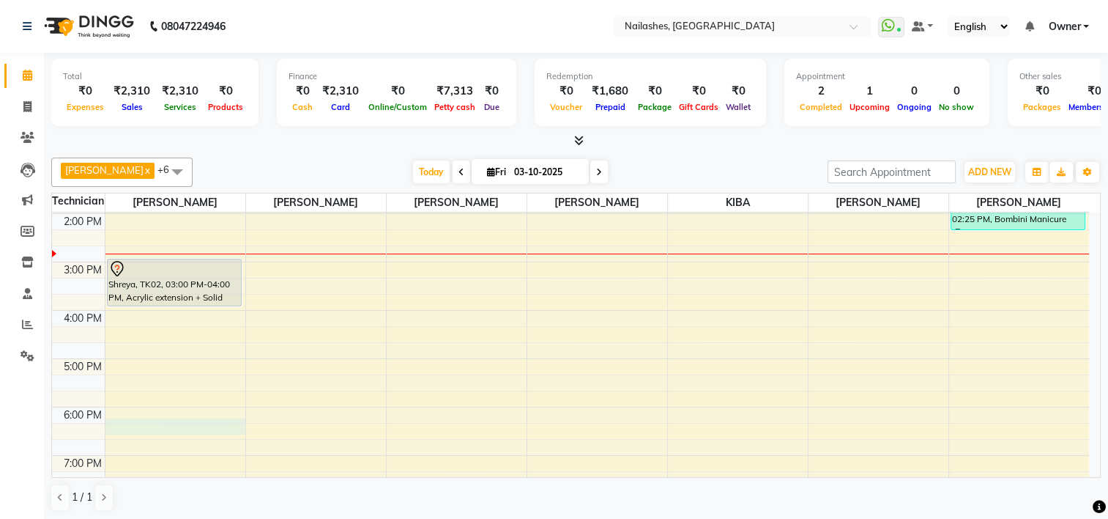
click at [164, 426] on div "8:00 AM 9:00 AM 10:00 AM 11:00 AM 12:00 PM 1:00 PM 2:00 PM 3:00 PM 4:00 PM 5:00…" at bounding box center [570, 238] width 1037 height 628
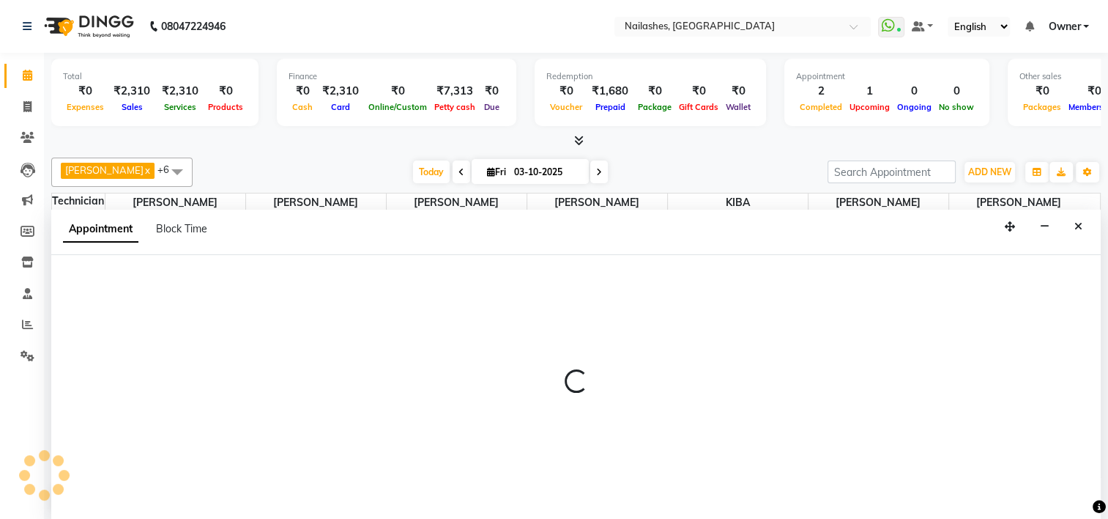
scroll to position [0, 0]
select select "80708"
select select "1095"
select select "tentative"
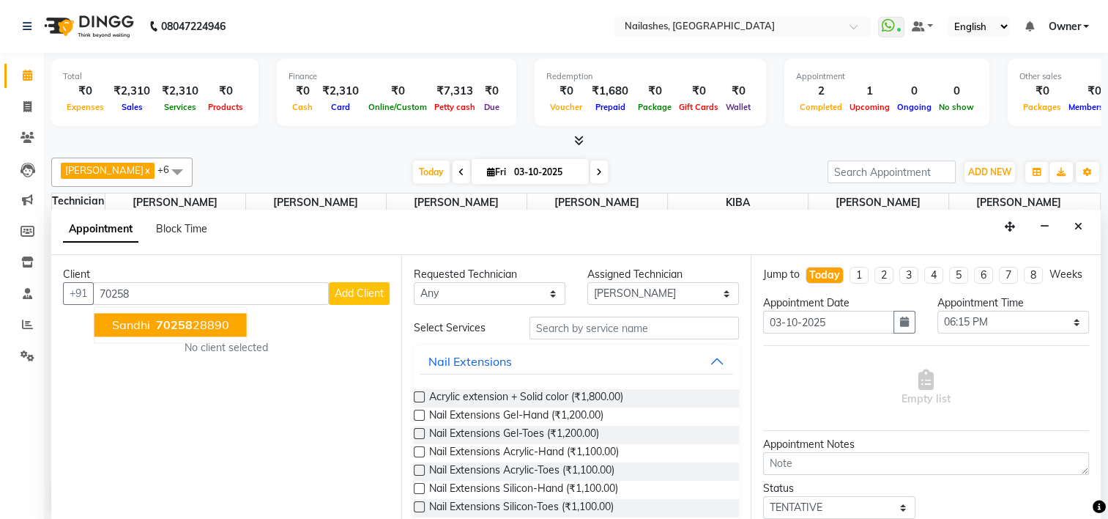
click at [158, 325] on span "70258" at bounding box center [174, 324] width 37 height 15
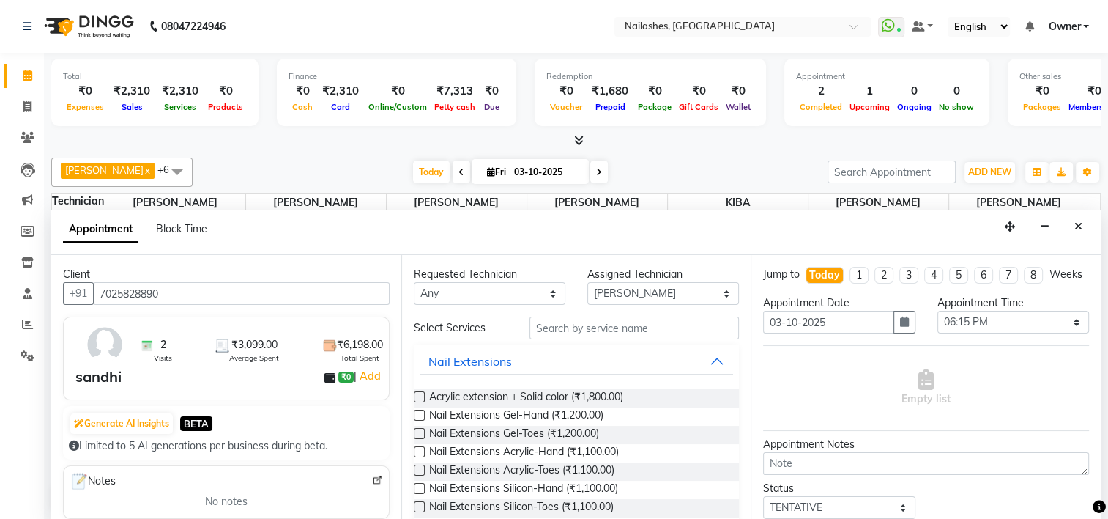
type input "7025828890"
click at [420, 393] on label at bounding box center [419, 396] width 11 height 11
click at [420, 393] on input "checkbox" at bounding box center [419, 398] width 10 height 10
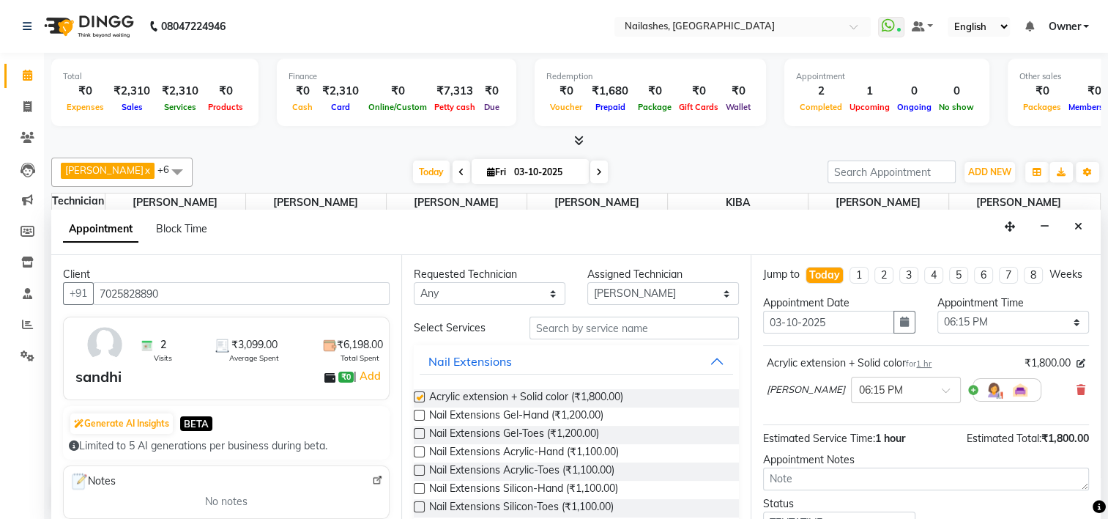
checkbox input "false"
click at [949, 330] on select "Select 09:00 AM 09:15 AM 09:30 AM 09:45 AM 10:00 AM 10:15 AM 10:30 AM 10:45 AM …" at bounding box center [1014, 322] width 152 height 23
select select "1110"
click at [938, 322] on select "Select 09:00 AM 09:15 AM 09:30 AM 09:45 AM 10:00 AM 10:15 AM 10:30 AM 10:45 AM …" at bounding box center [1014, 322] width 152 height 23
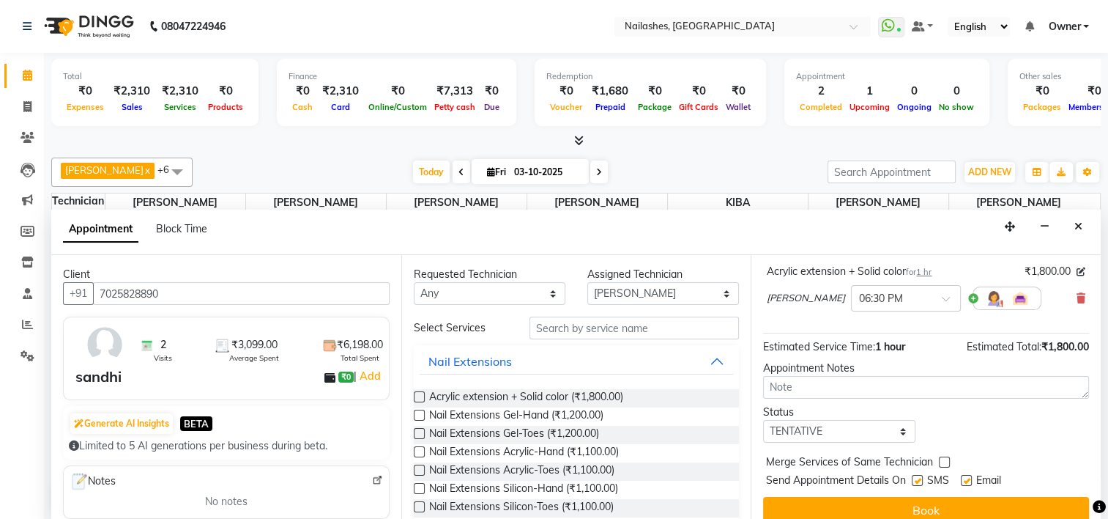
scroll to position [119, 0]
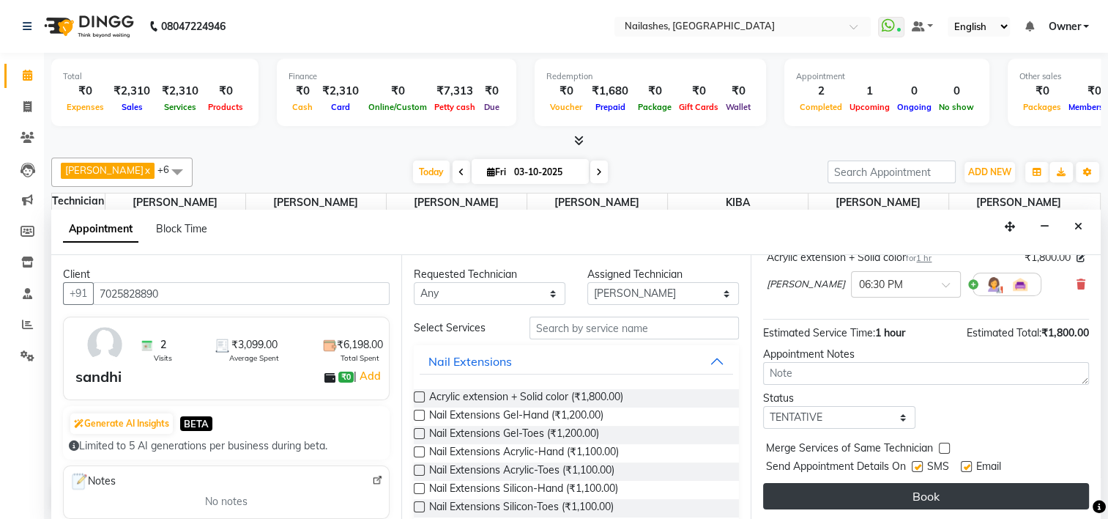
click at [894, 500] on button "Book" at bounding box center [926, 496] width 326 height 26
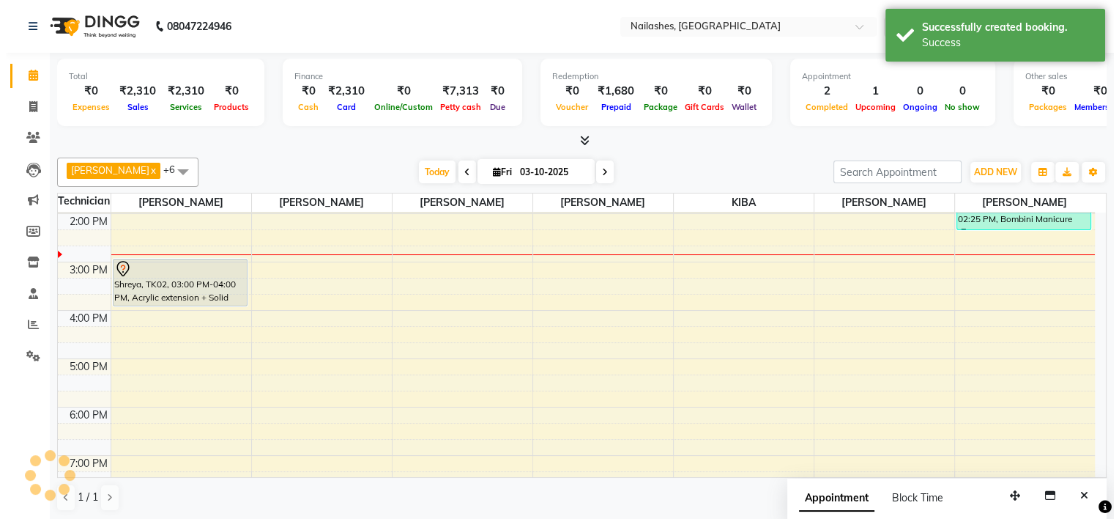
scroll to position [0, 0]
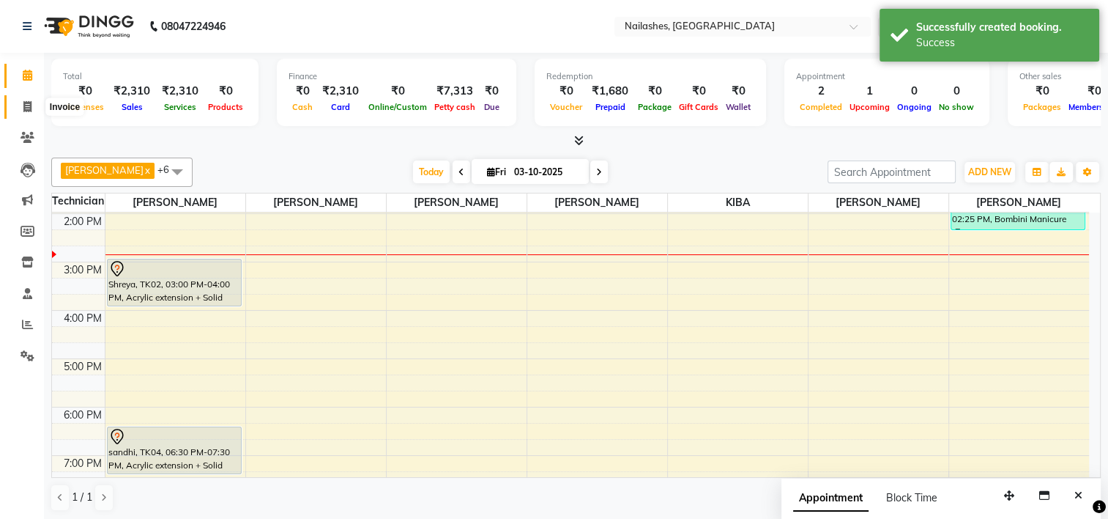
click at [22, 108] on span at bounding box center [28, 107] width 26 height 17
select select "service"
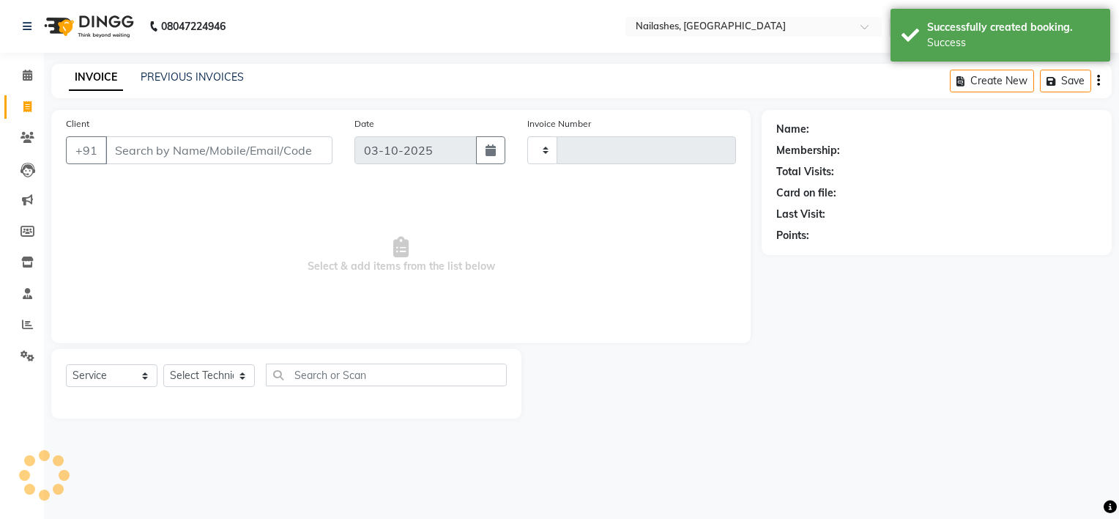
type input "2181"
select select "6579"
click at [160, 77] on link "PREVIOUS INVOICES" at bounding box center [192, 76] width 103 height 13
